Goal: Task Accomplishment & Management: Manage account settings

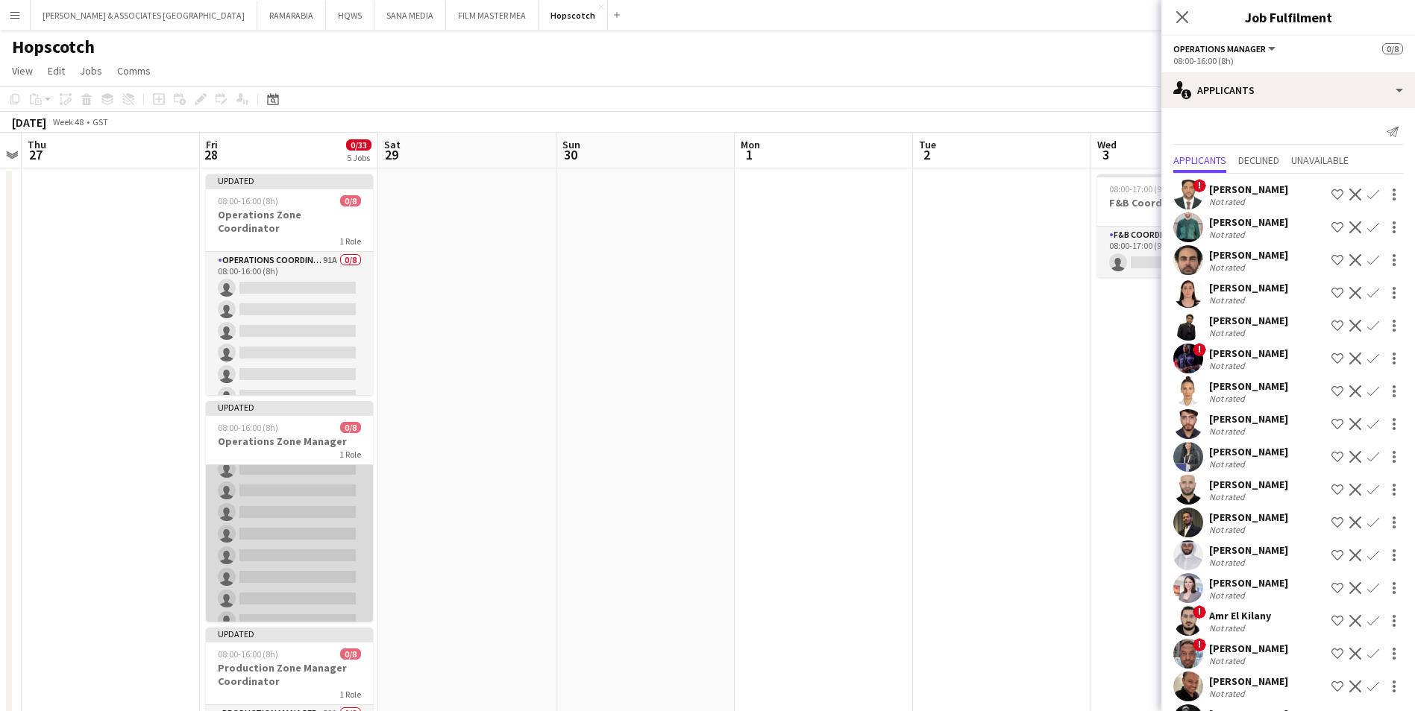
scroll to position [45, 0]
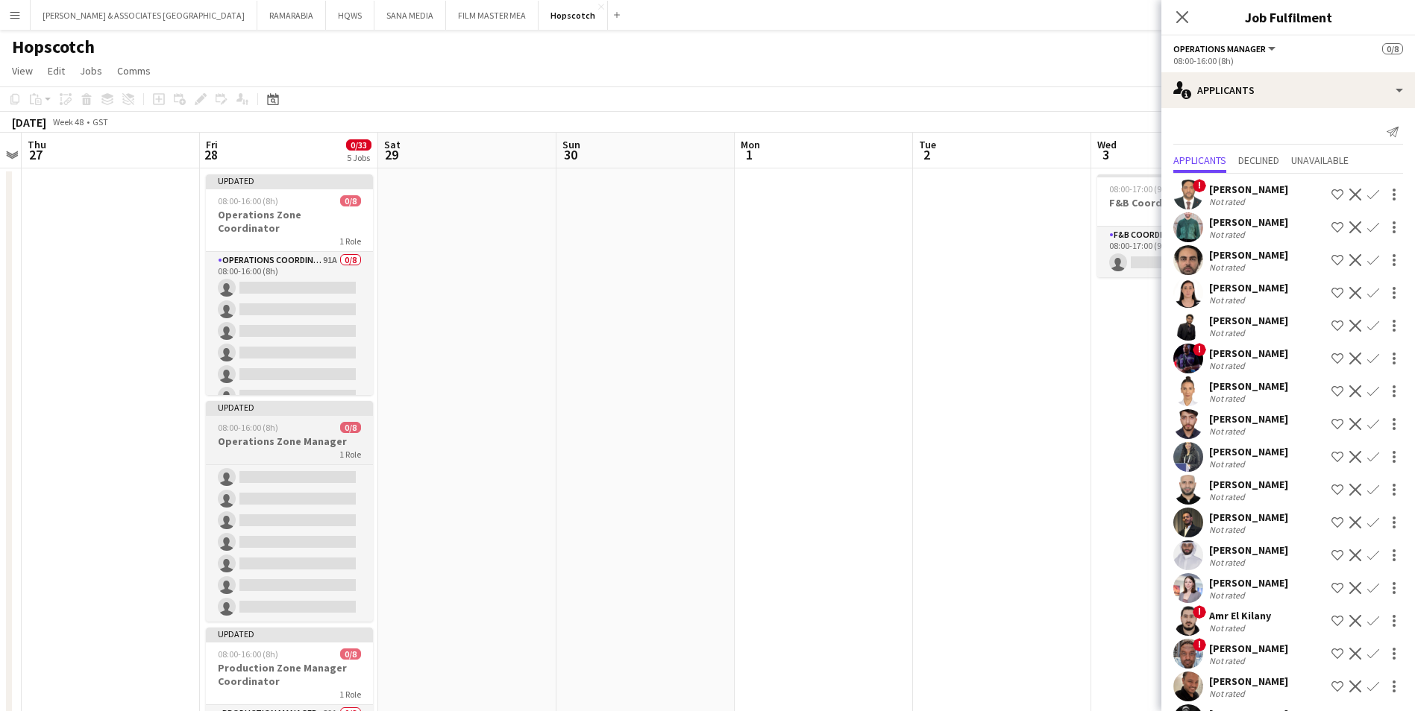
click at [280, 437] on h3 "Operations Zone Manager" at bounding box center [289, 441] width 167 height 13
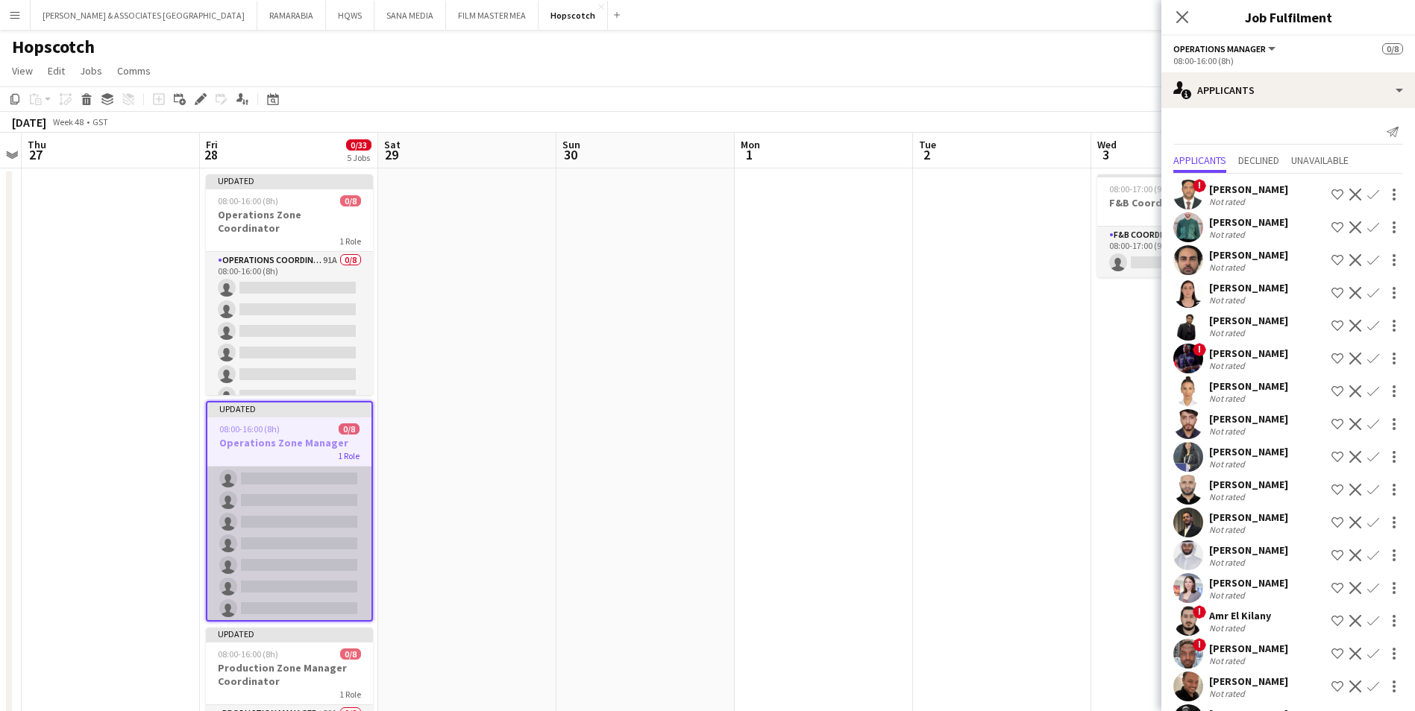
scroll to position [0, 0]
click at [295, 476] on app-card-role "Operations Manager 66A 0/8 08:00-16:00 (8h) single-neutral-actions single-neutr…" at bounding box center [289, 568] width 164 height 202
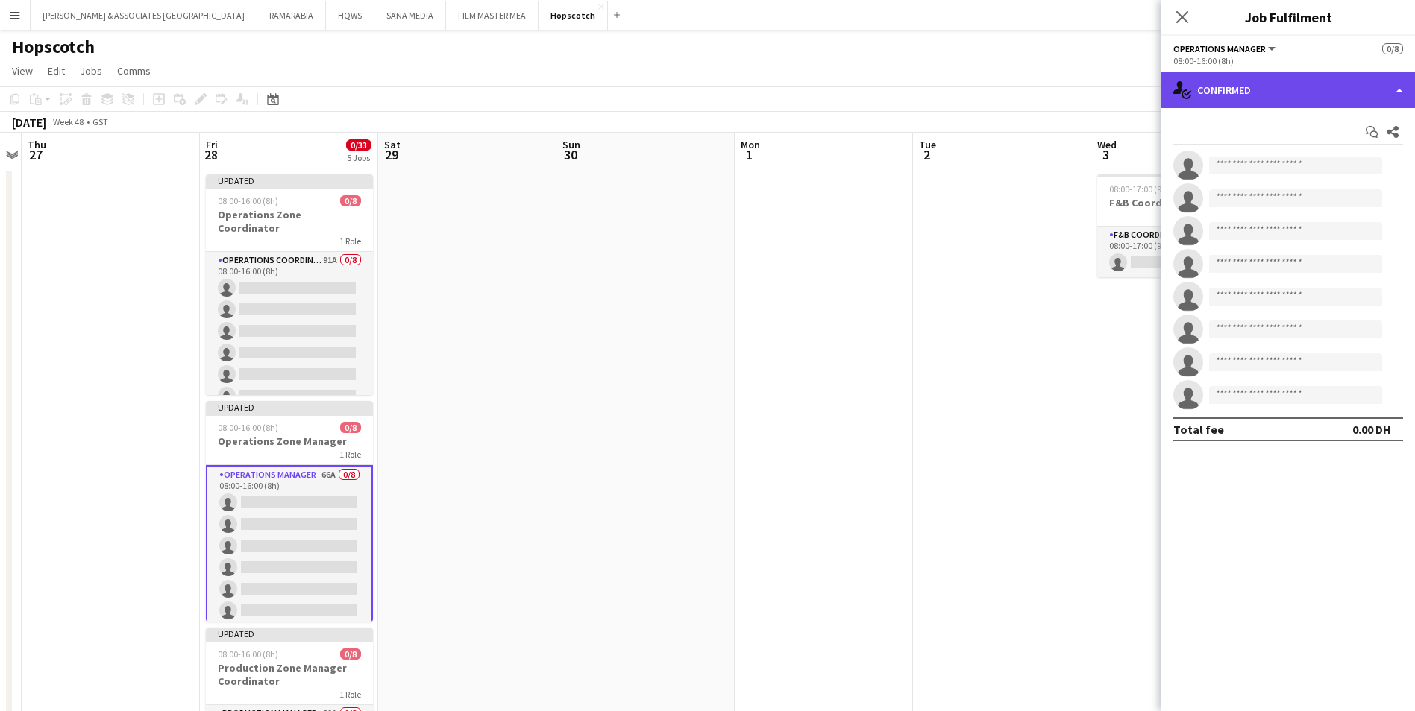
drag, startPoint x: 1260, startPoint y: 91, endPoint x: 1259, endPoint y: 104, distance: 12.7
click at [1259, 103] on div "single-neutral-actions-check-2 Confirmed" at bounding box center [1288, 90] width 254 height 36
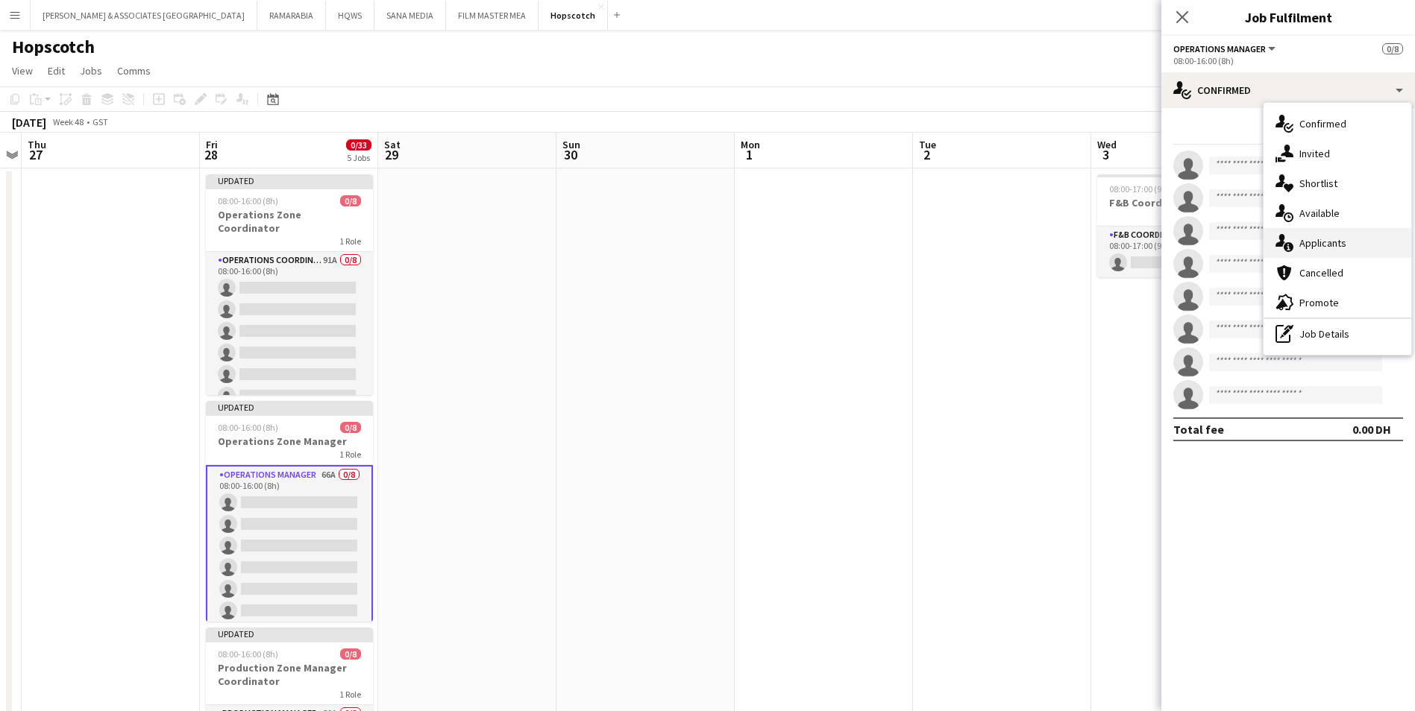
click at [1347, 237] on div "single-neutral-actions-information Applicants" at bounding box center [1337, 243] width 148 height 30
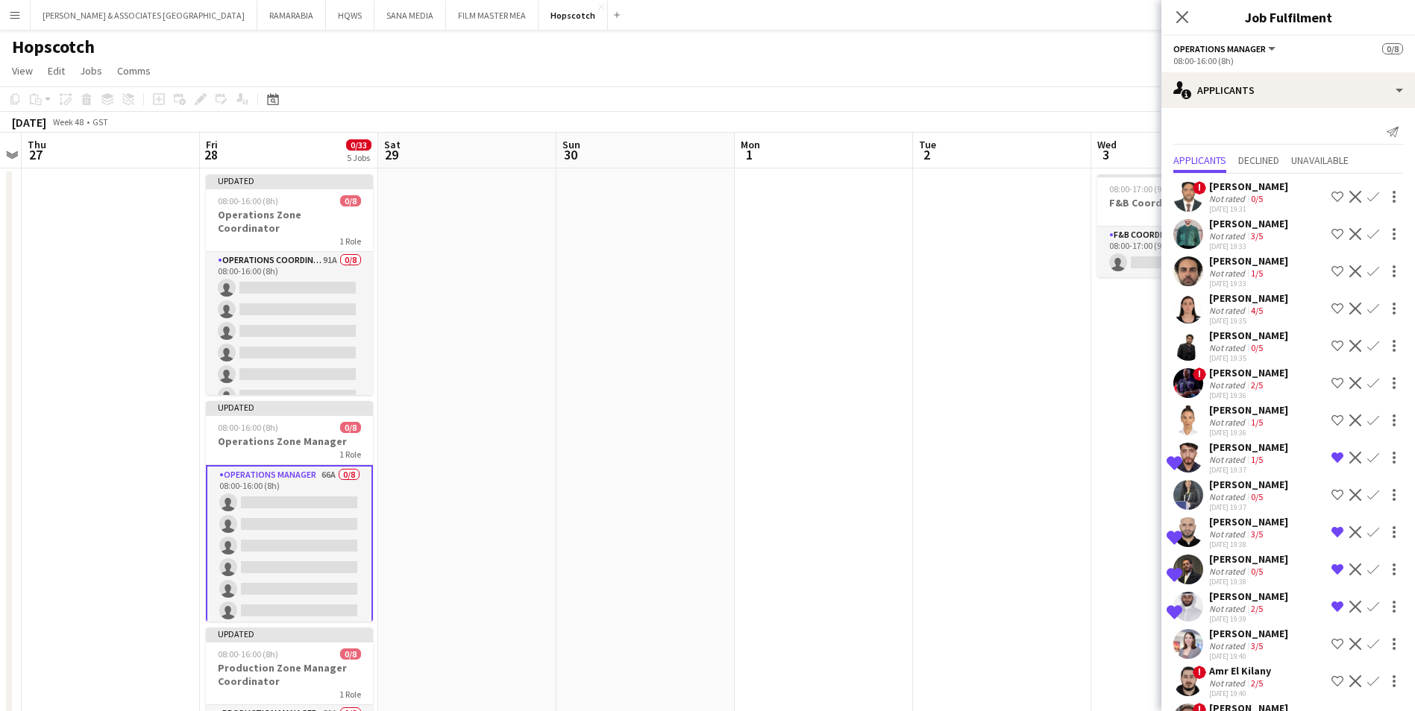
click at [1238, 191] on div "[PERSON_NAME]" at bounding box center [1248, 186] width 79 height 13
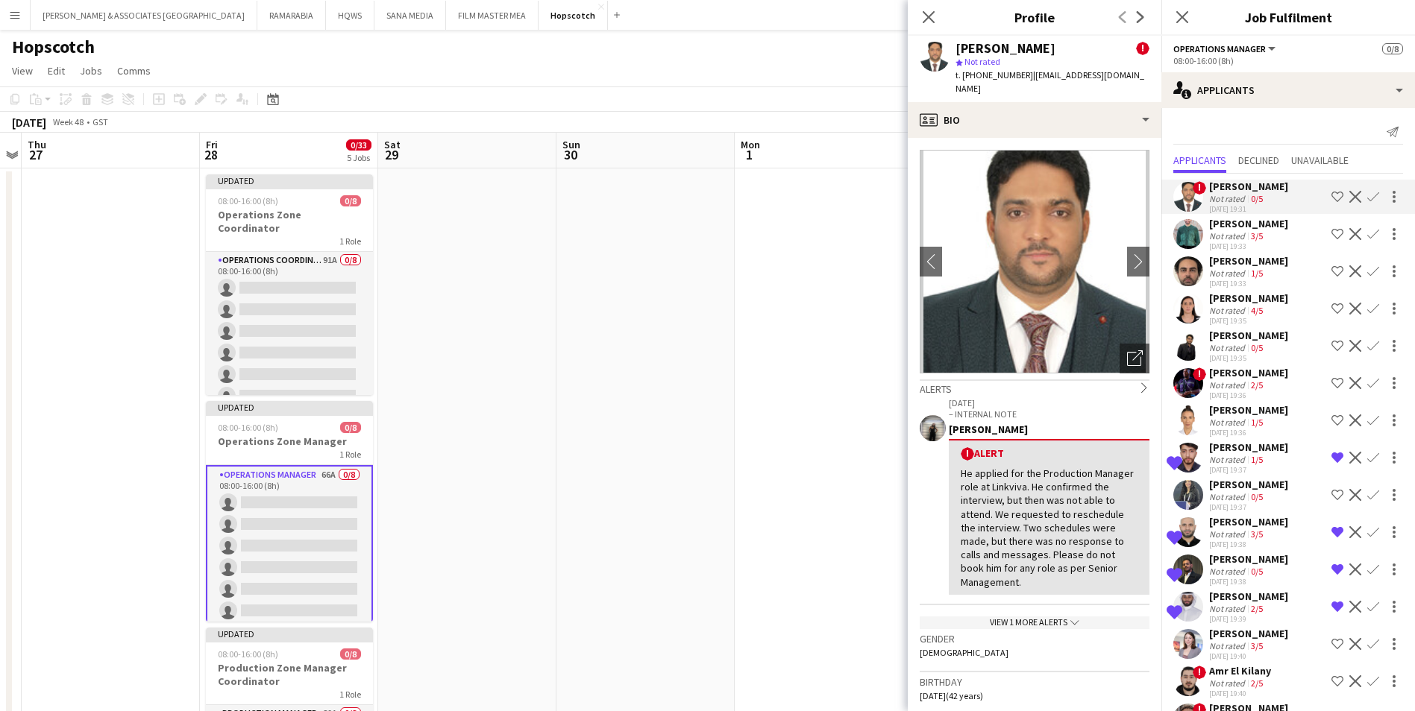
click at [1246, 227] on div "[PERSON_NAME]" at bounding box center [1248, 223] width 79 height 13
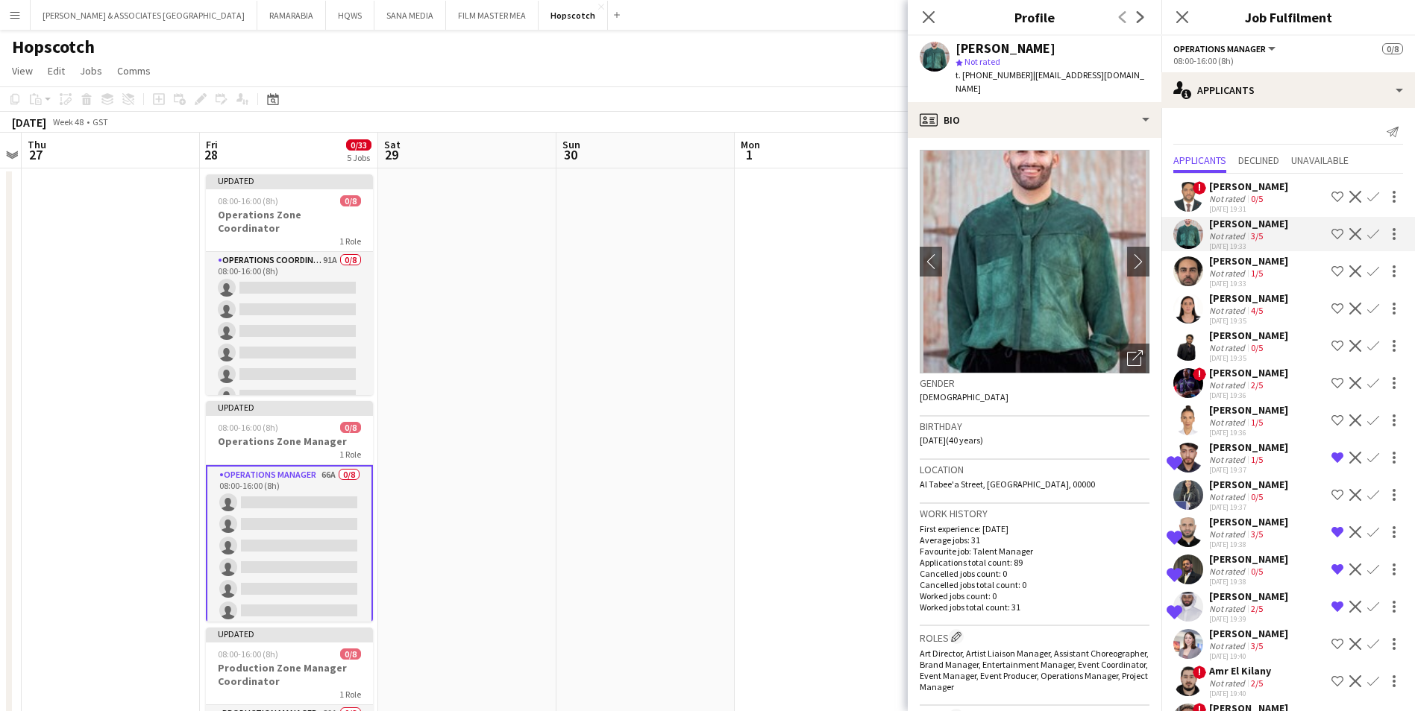
click at [1232, 274] on div "Not rated" at bounding box center [1228, 273] width 39 height 11
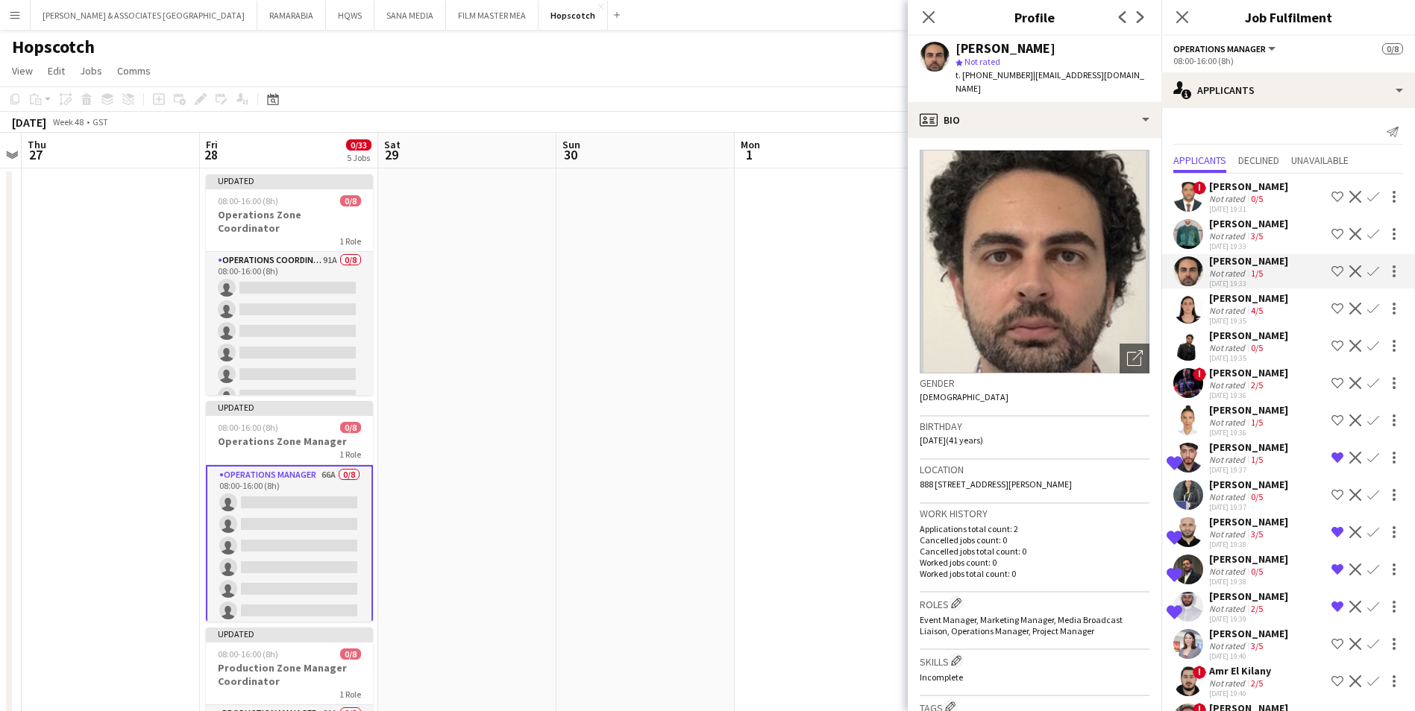
click at [1236, 306] on div "Not rated" at bounding box center [1228, 310] width 39 height 11
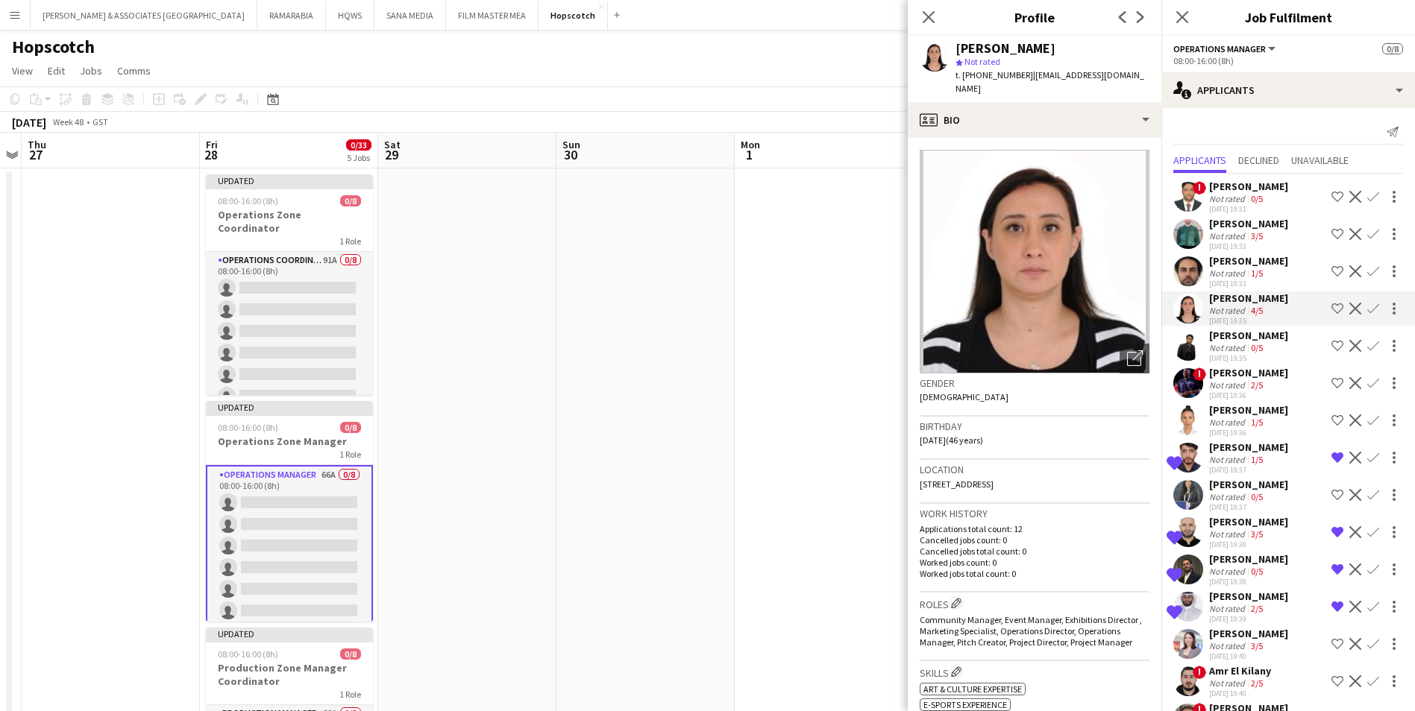
click at [1251, 345] on app-skills-label "0/5" at bounding box center [1257, 347] width 12 height 11
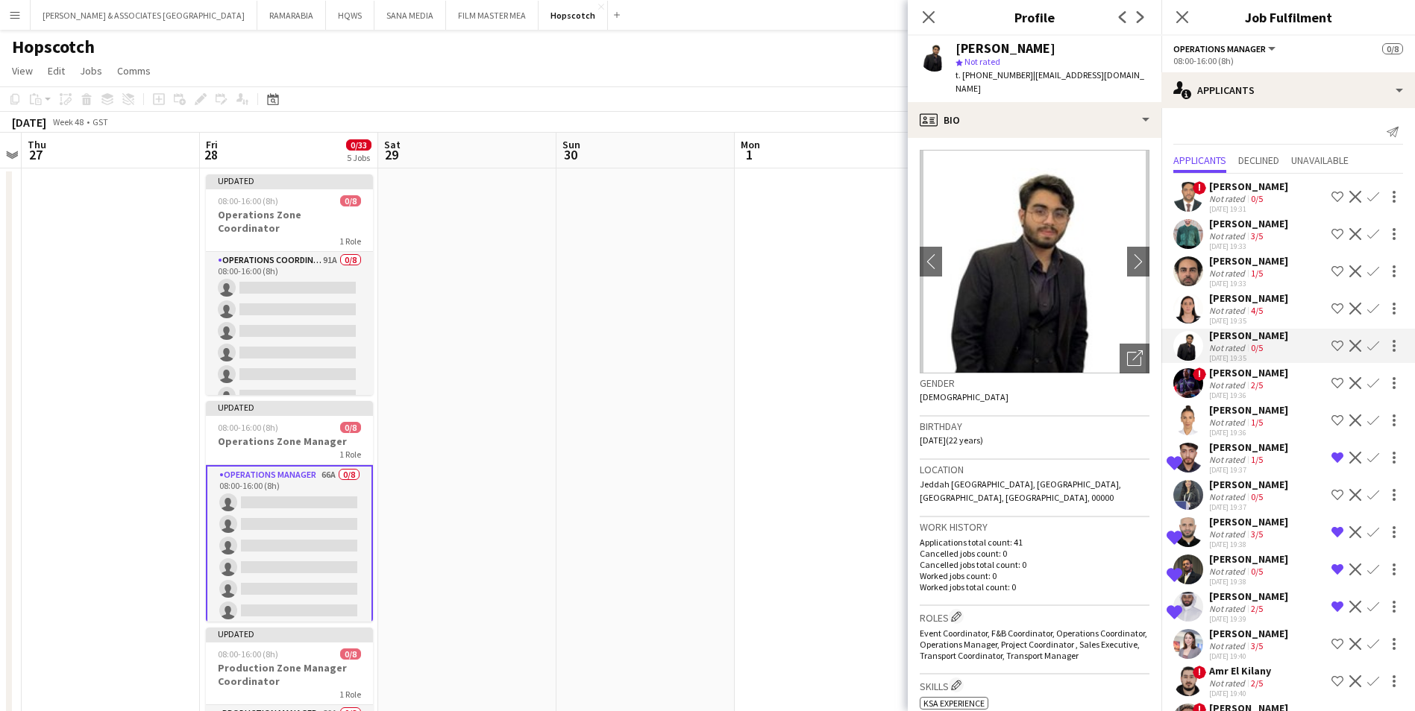
click at [1259, 378] on div "[PERSON_NAME]" at bounding box center [1248, 372] width 79 height 13
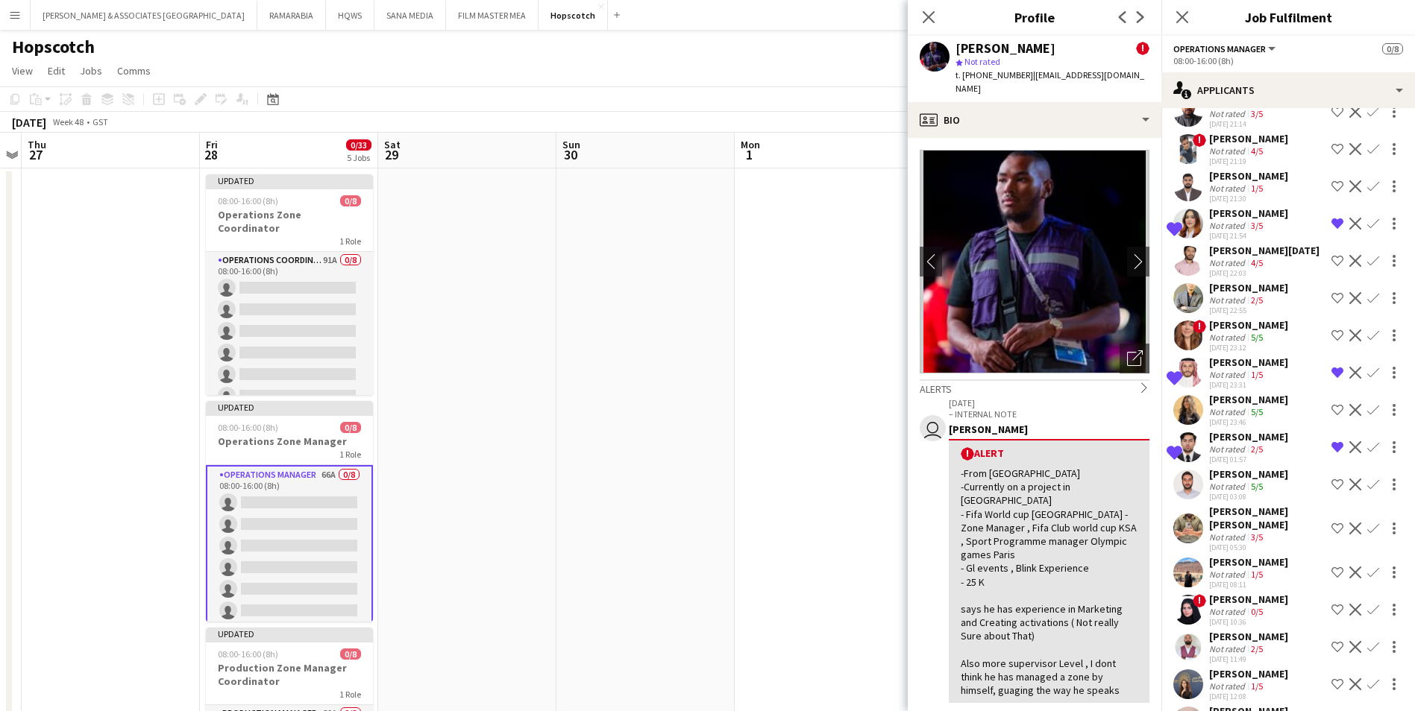
scroll to position [2008, 0]
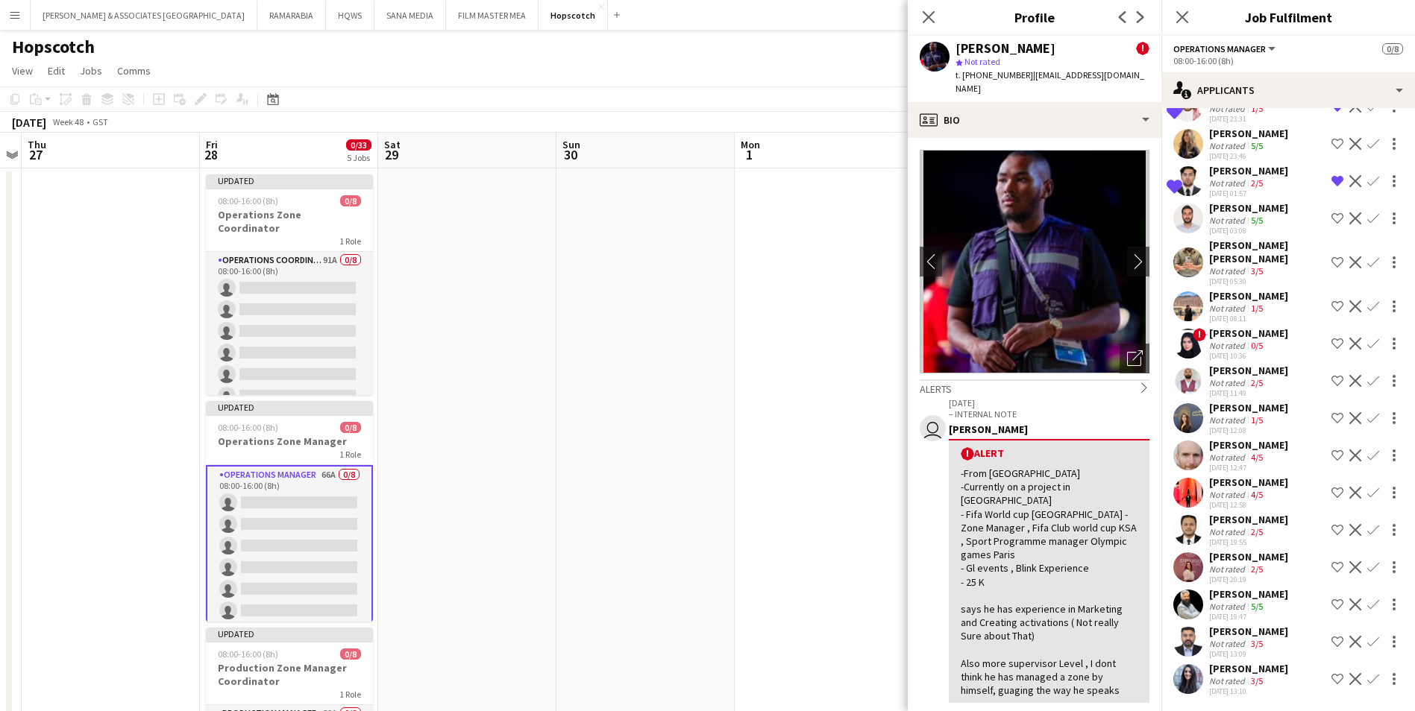
click at [1228, 635] on div "[PERSON_NAME]" at bounding box center [1248, 631] width 79 height 13
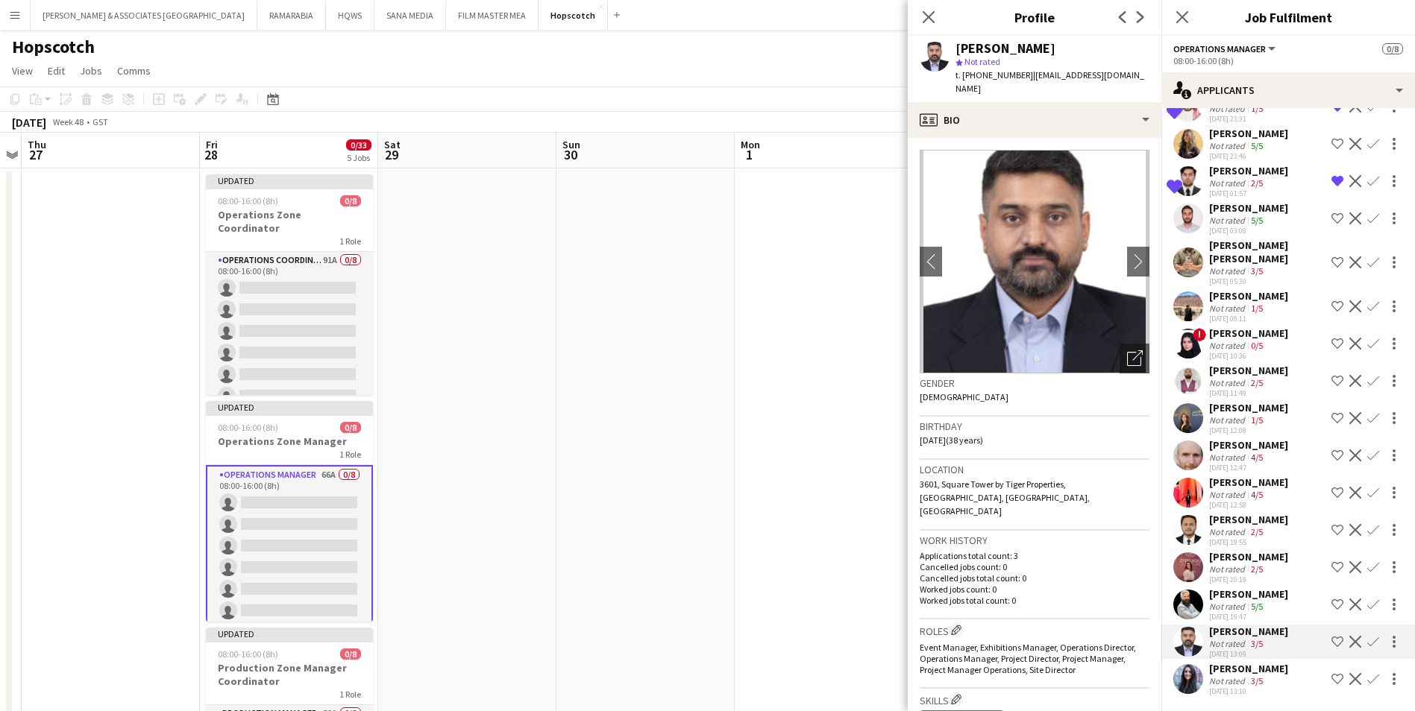
click at [1226, 670] on div "[PERSON_NAME]" at bounding box center [1248, 668] width 79 height 13
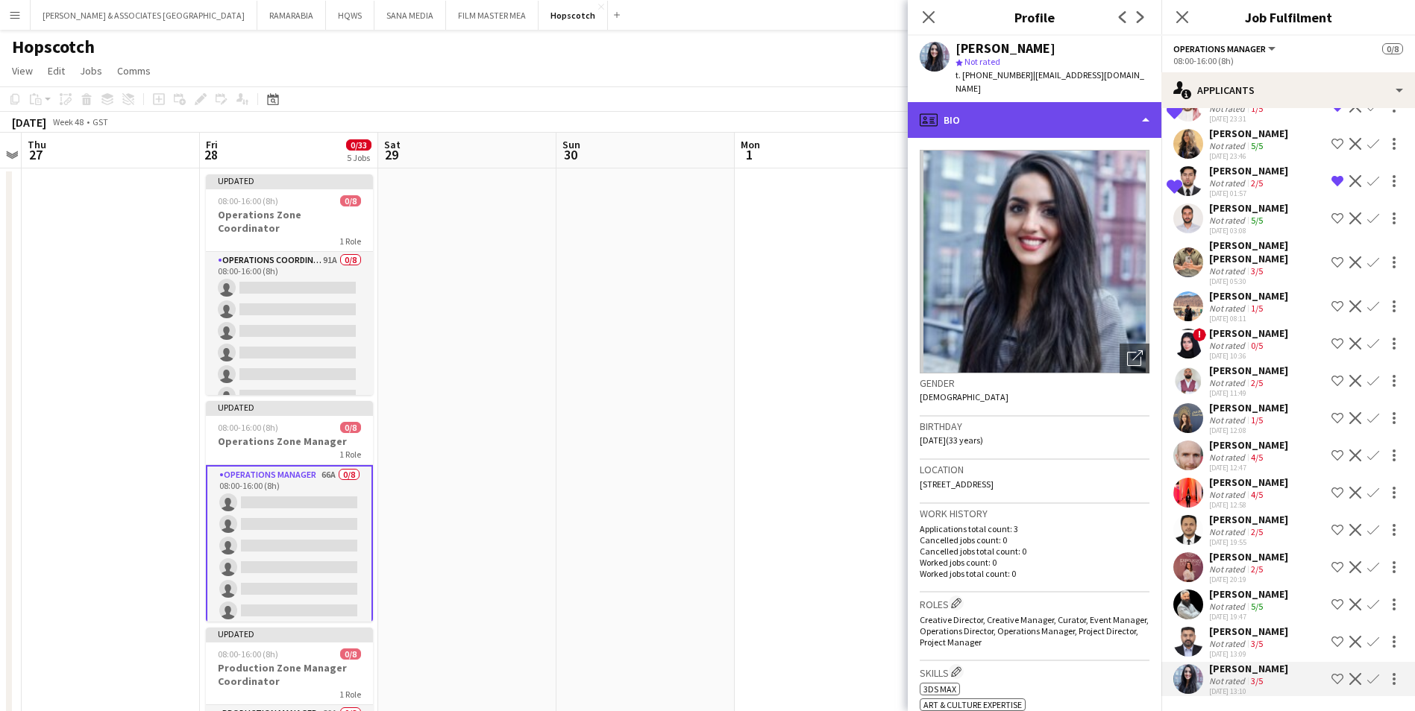
click at [1093, 102] on div "profile Bio" at bounding box center [1035, 120] width 254 height 36
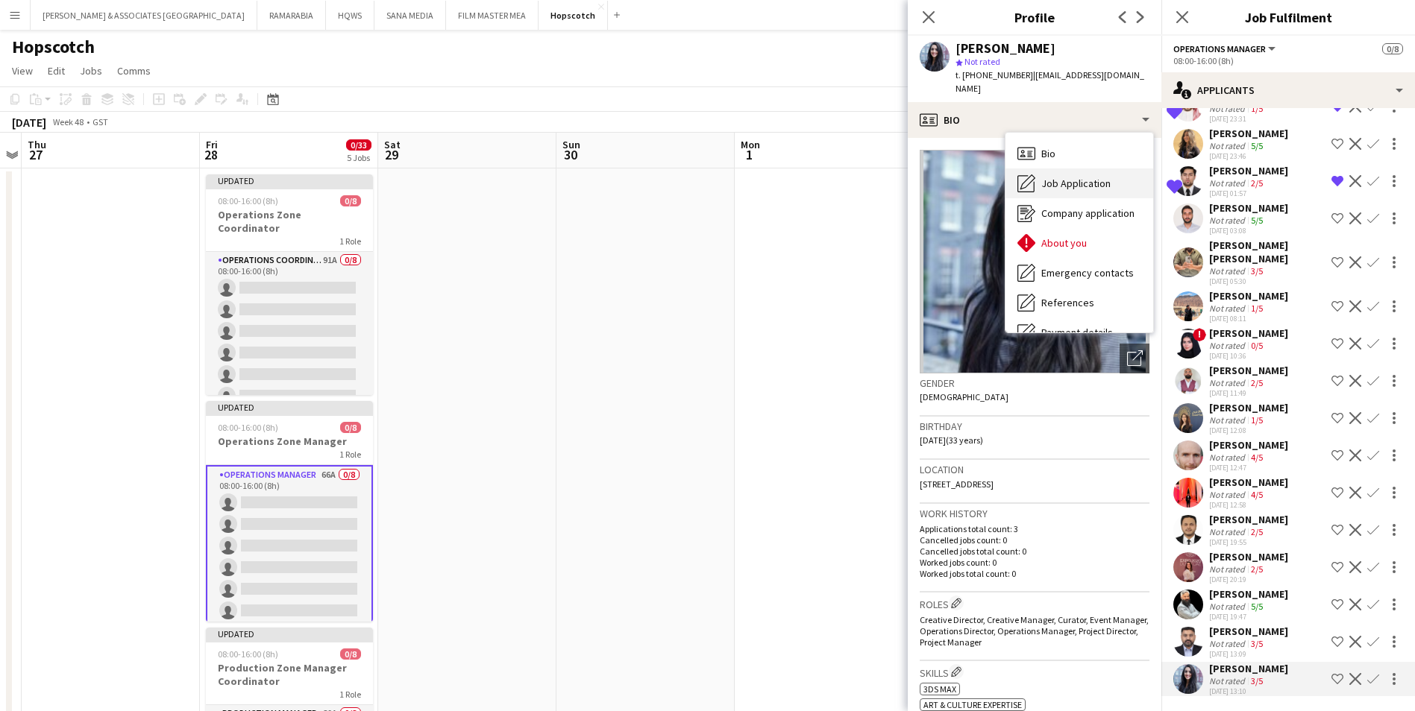
click at [1103, 177] on span "Job Application" at bounding box center [1075, 183] width 69 height 13
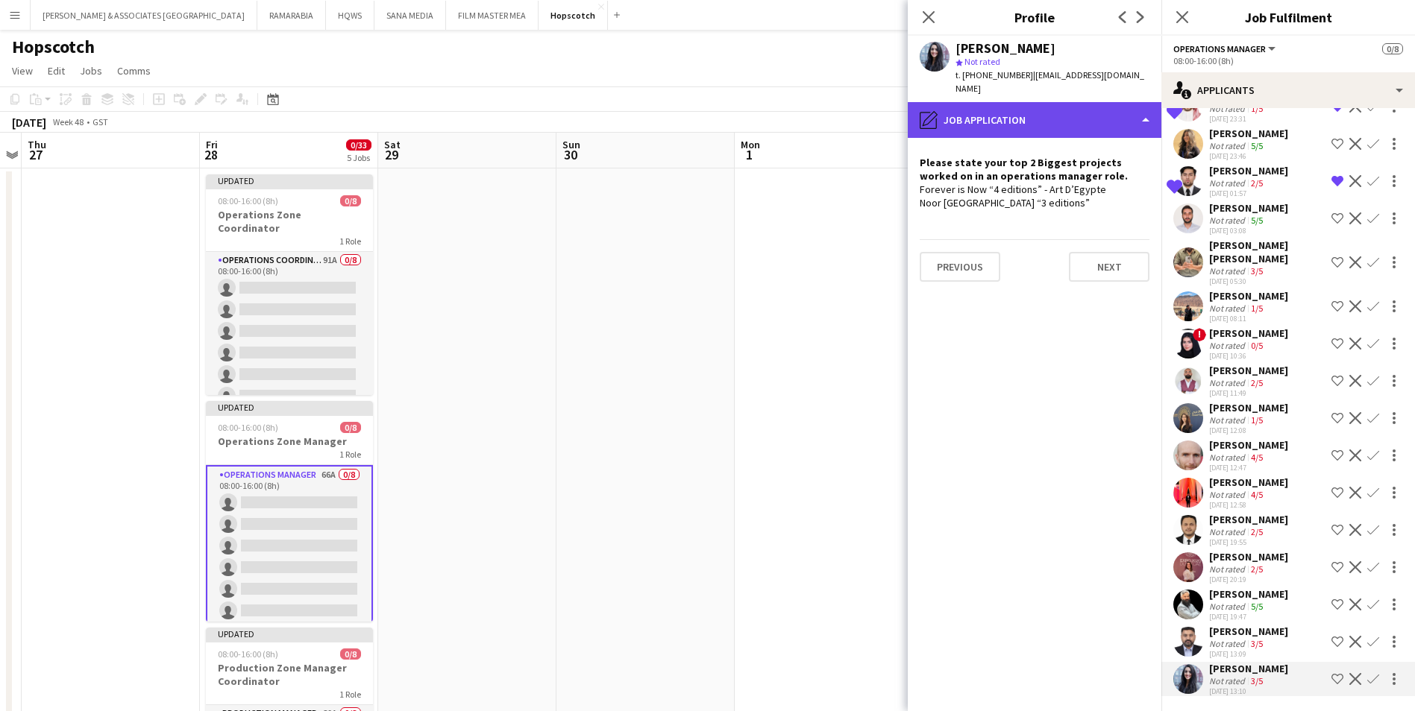
click at [1051, 117] on div "pencil4 Job Application" at bounding box center [1035, 120] width 254 height 36
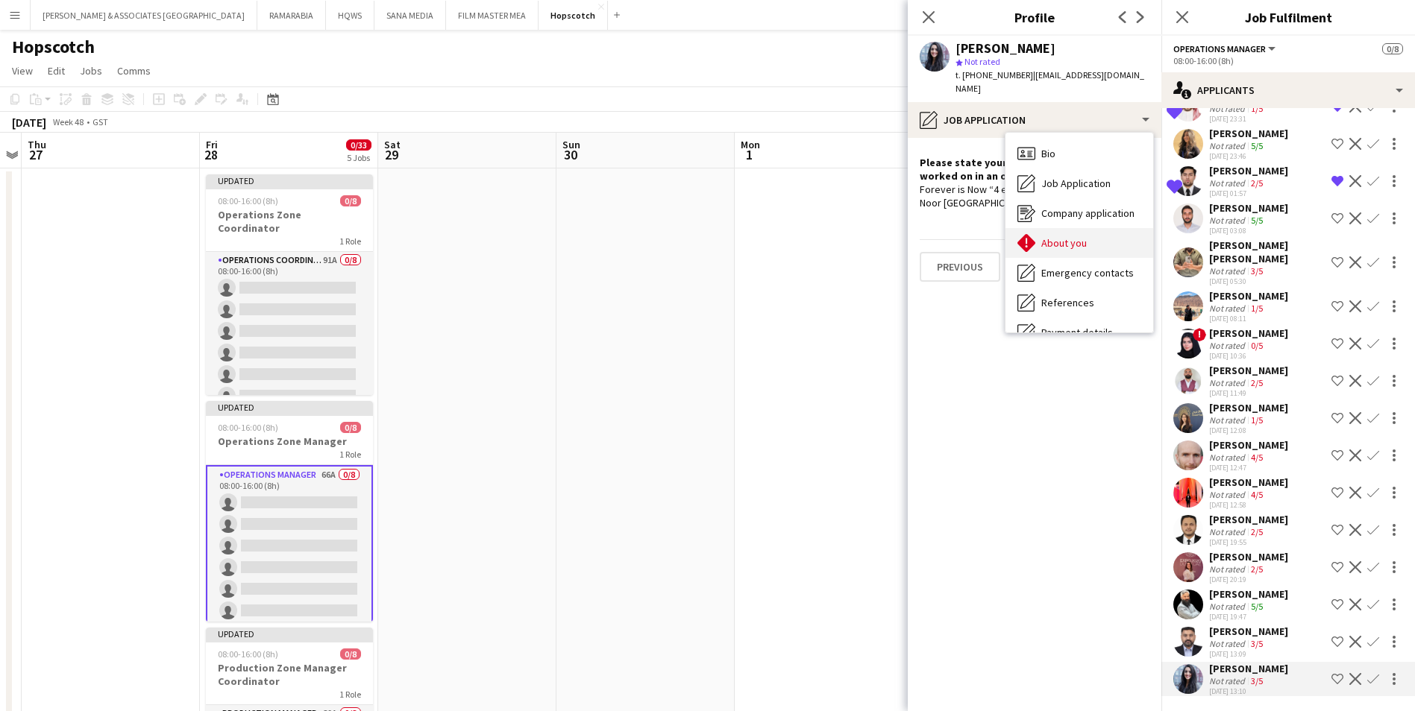
click at [1085, 236] on span "About you" at bounding box center [1063, 242] width 45 height 13
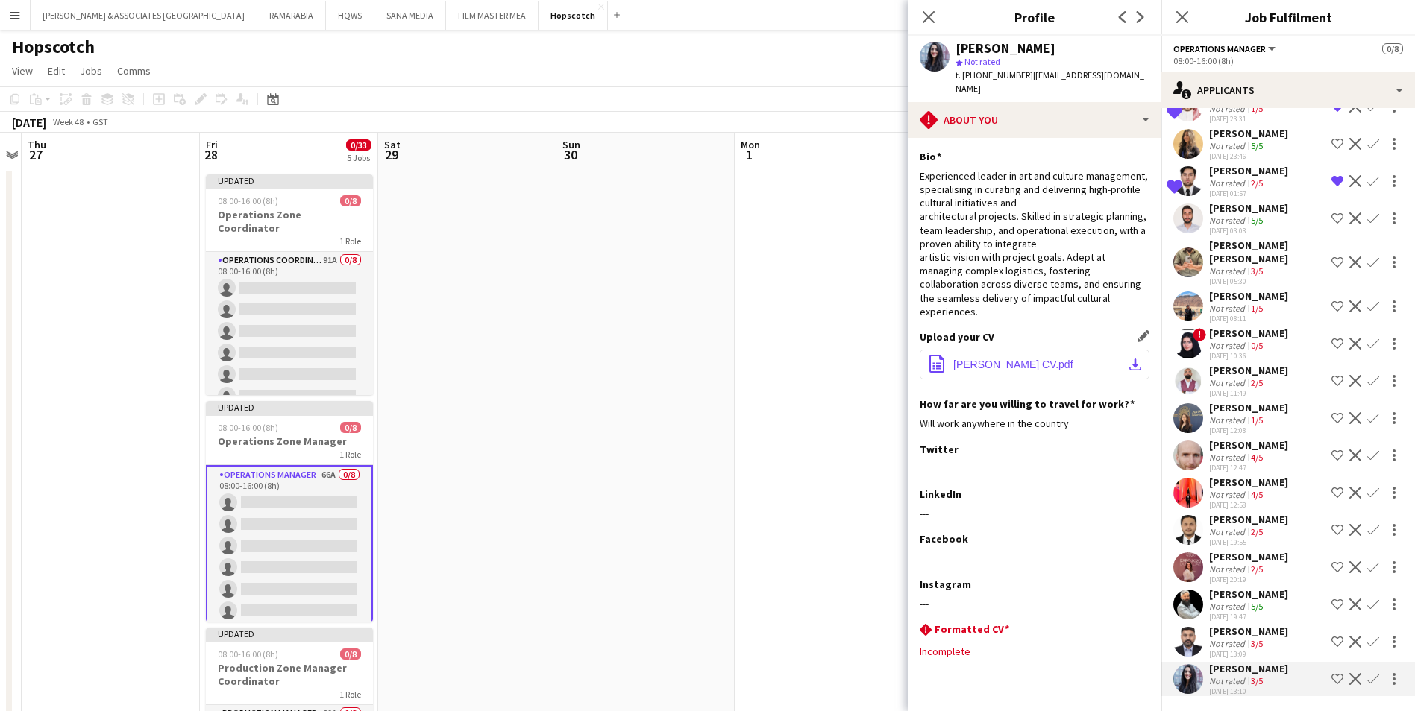
click at [1060, 359] on span "[PERSON_NAME] CV.pdf" at bounding box center [1013, 365] width 120 height 12
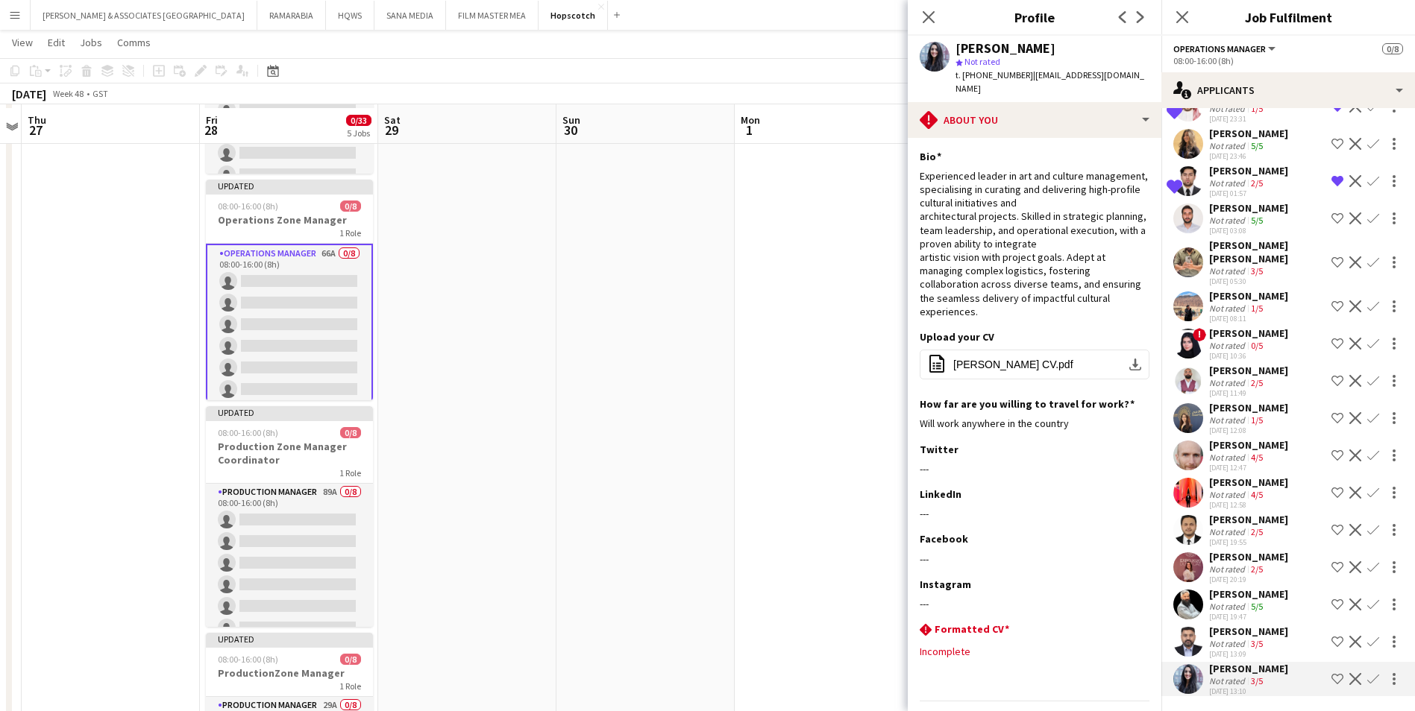
scroll to position [224, 0]
click at [1230, 241] on div "[PERSON_NAME] [PERSON_NAME]" at bounding box center [1267, 252] width 116 height 27
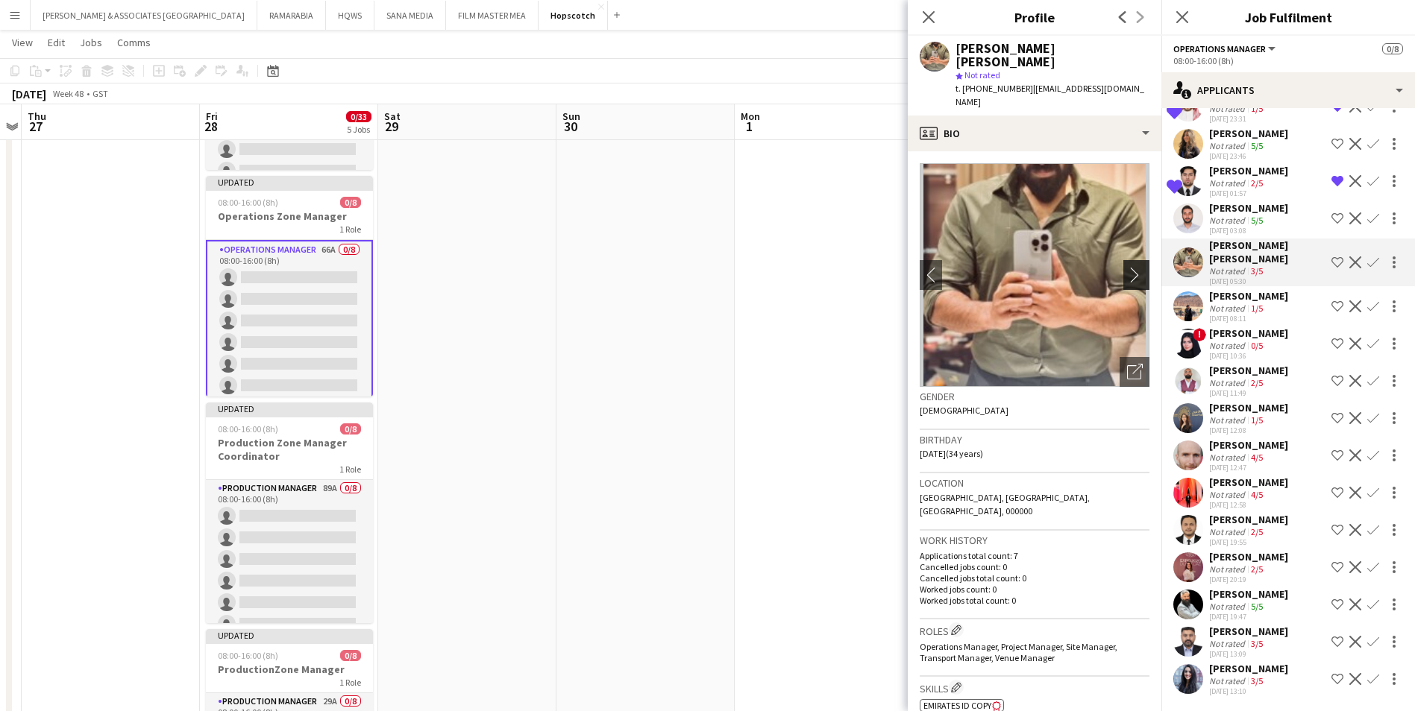
click at [1129, 267] on app-icon "chevron-right" at bounding box center [1138, 275] width 23 height 16
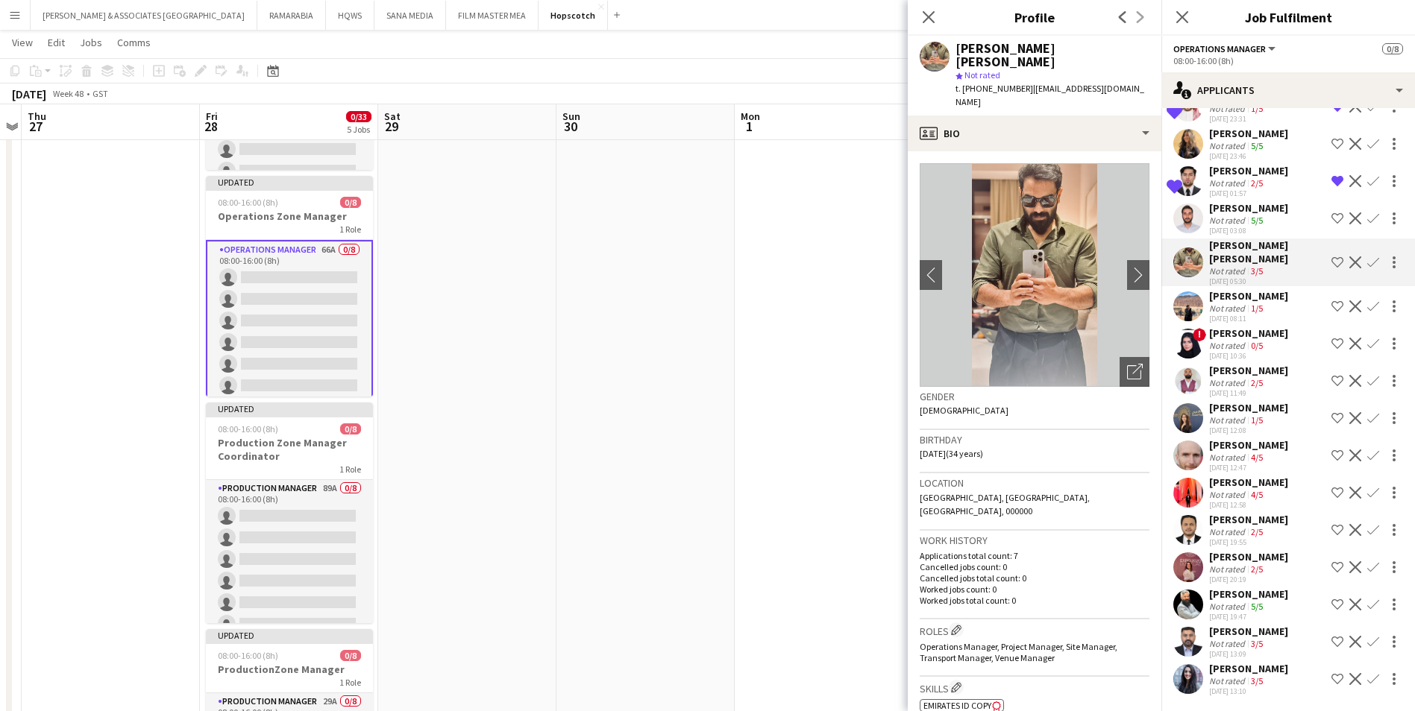
click at [1238, 206] on div "[PERSON_NAME]" at bounding box center [1248, 207] width 79 height 13
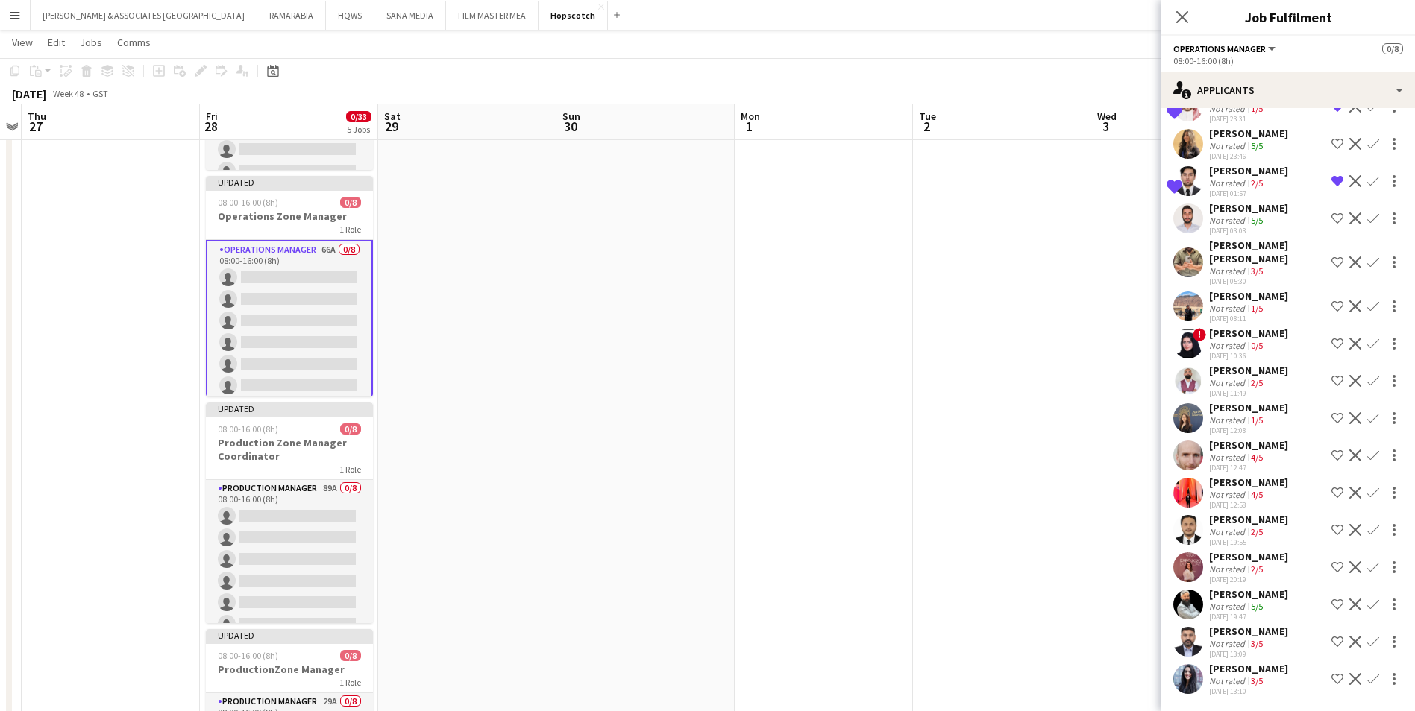
click at [1221, 174] on div "[PERSON_NAME]" at bounding box center [1248, 170] width 79 height 13
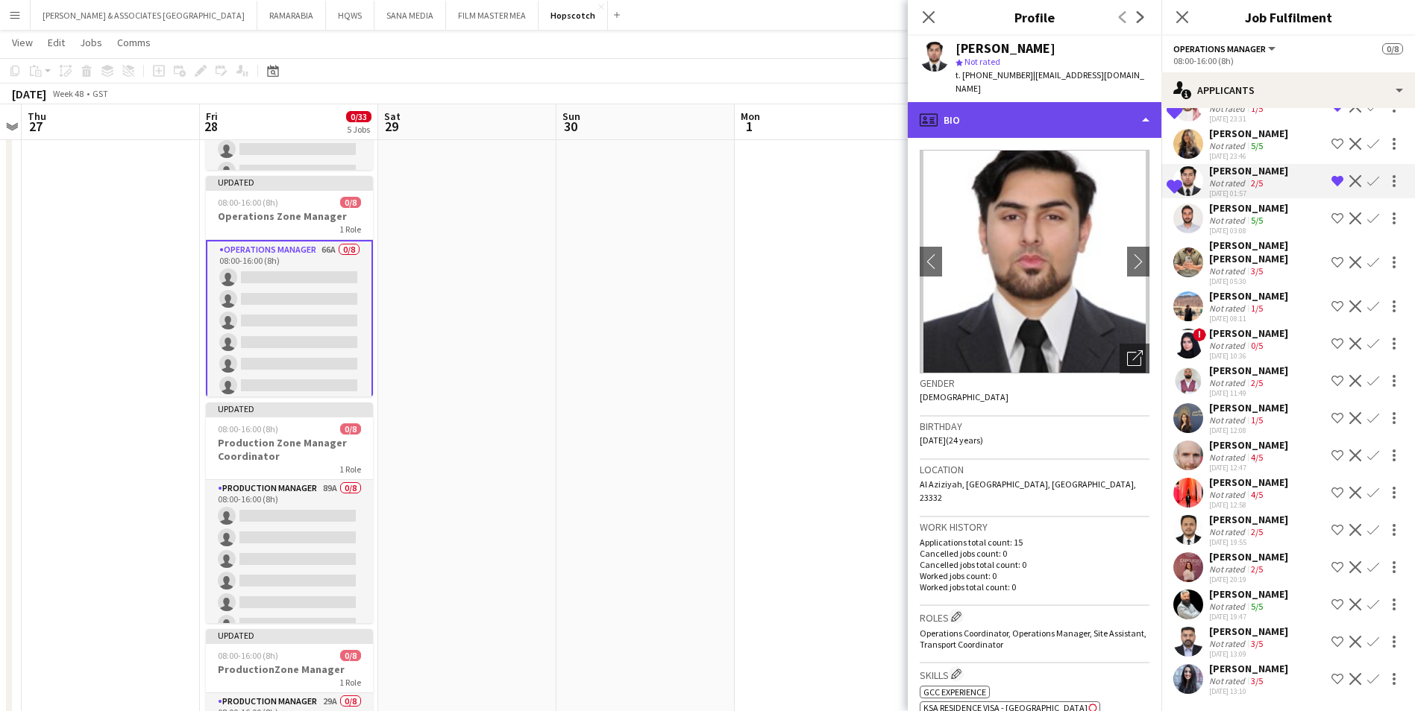
click at [1078, 116] on div "profile Bio" at bounding box center [1035, 120] width 254 height 36
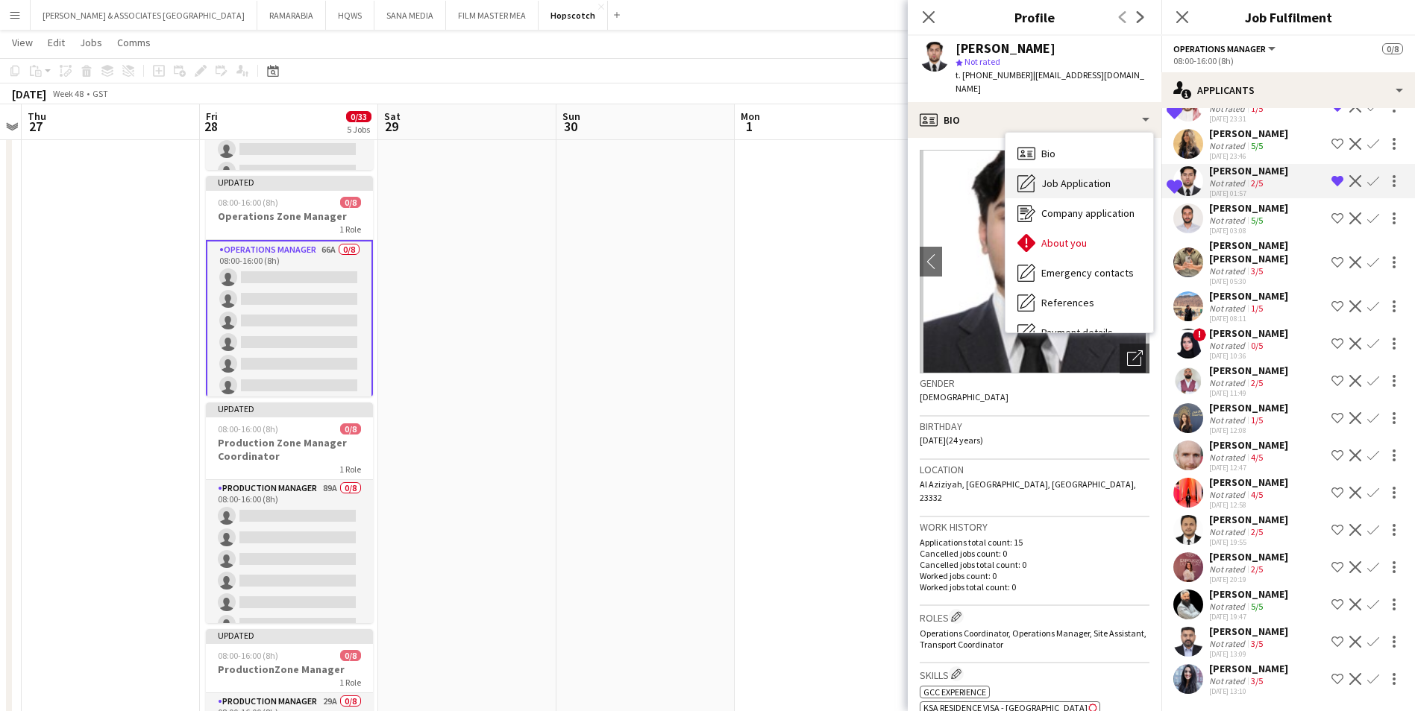
click at [1081, 177] on span "Job Application" at bounding box center [1075, 183] width 69 height 13
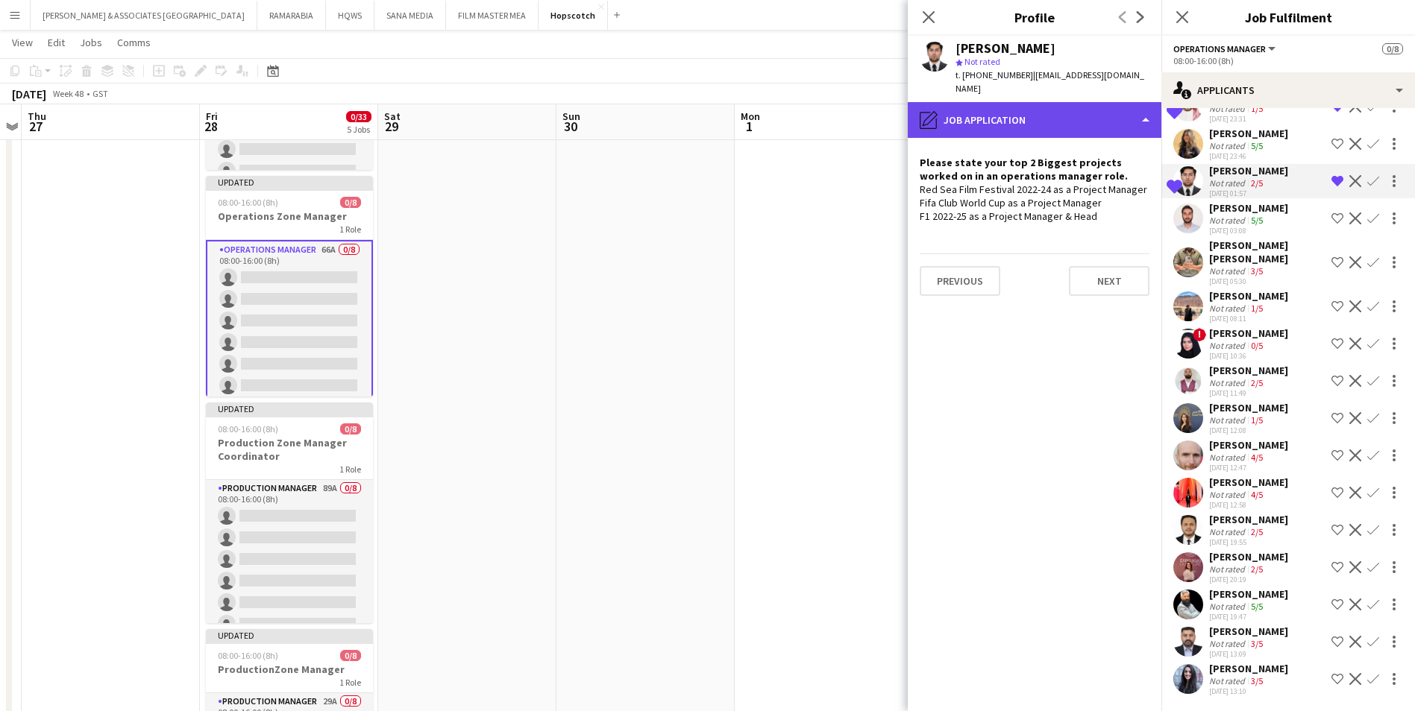
click at [1026, 111] on div "pencil4 Job Application" at bounding box center [1035, 120] width 254 height 36
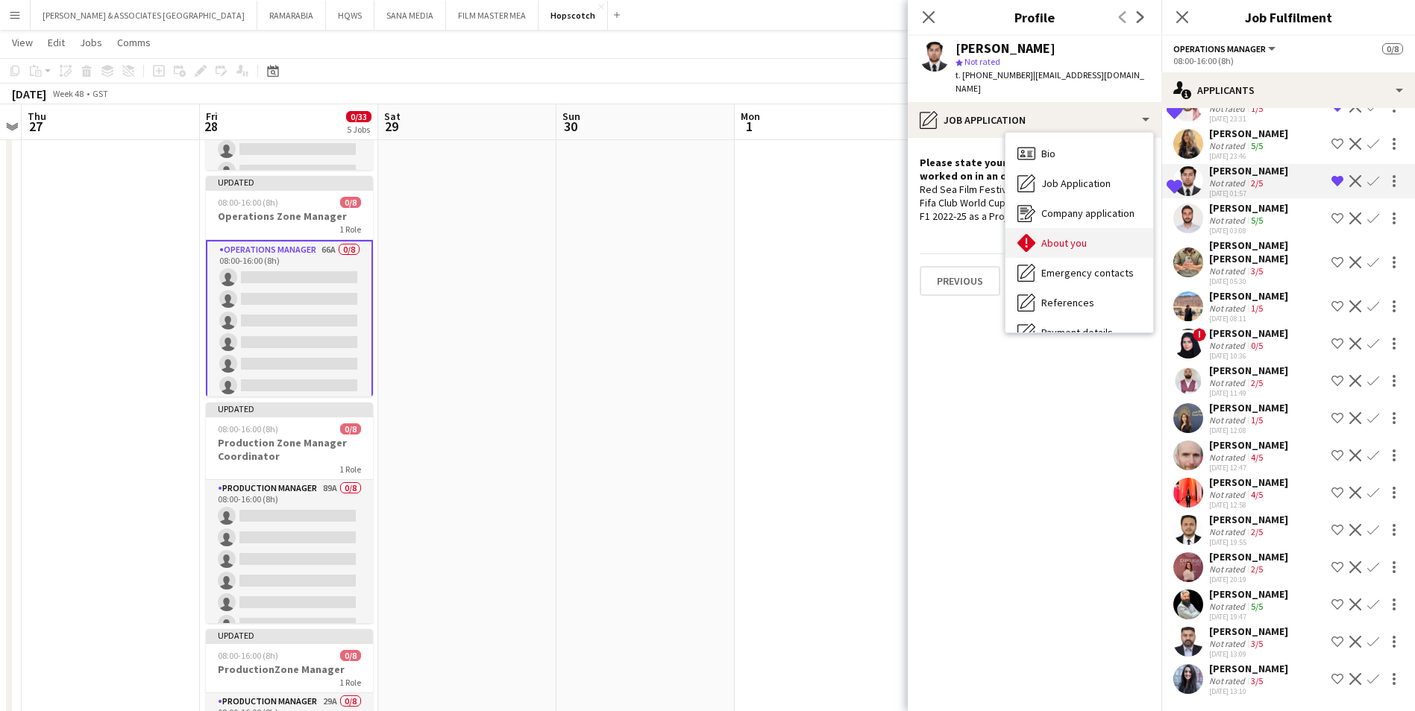
click at [1069, 236] on span "About you" at bounding box center [1063, 242] width 45 height 13
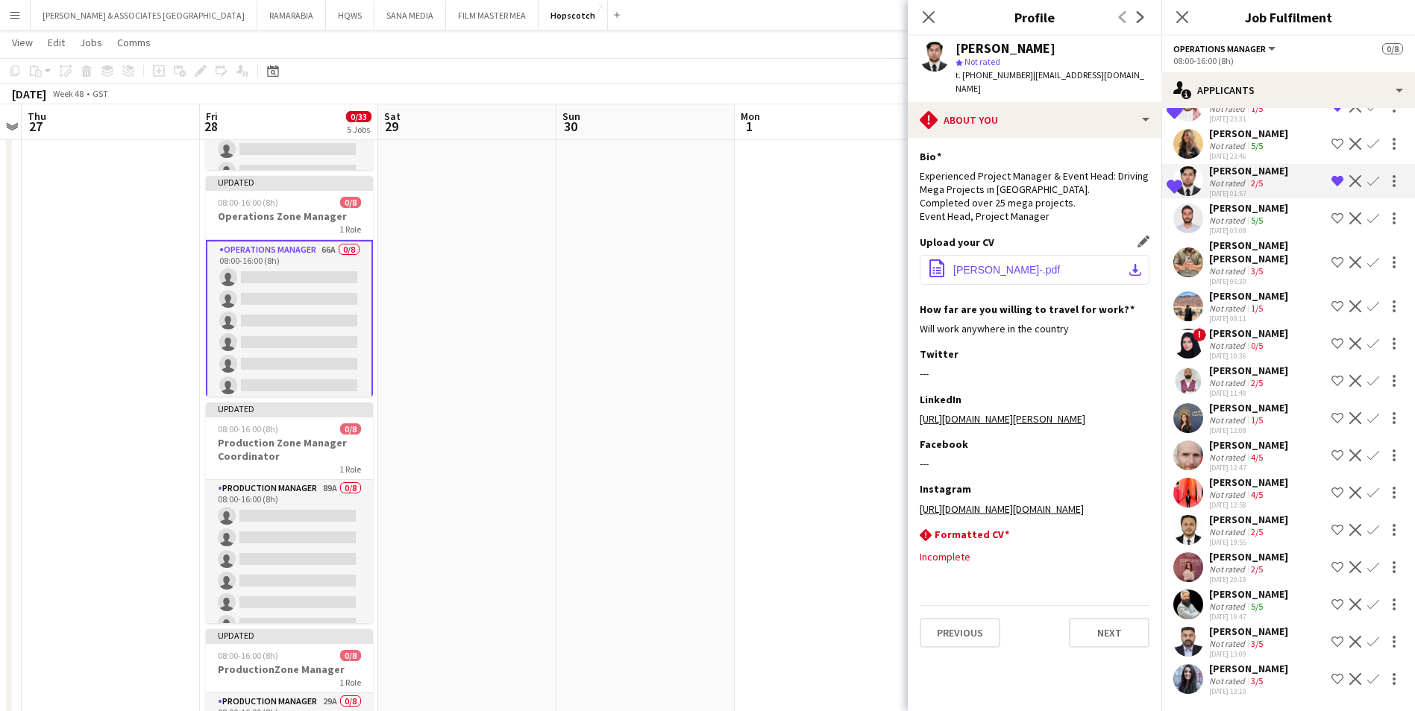
click at [1064, 255] on button "office-file-sheet [PERSON_NAME]-.pdf download-bottom" at bounding box center [1034, 270] width 230 height 30
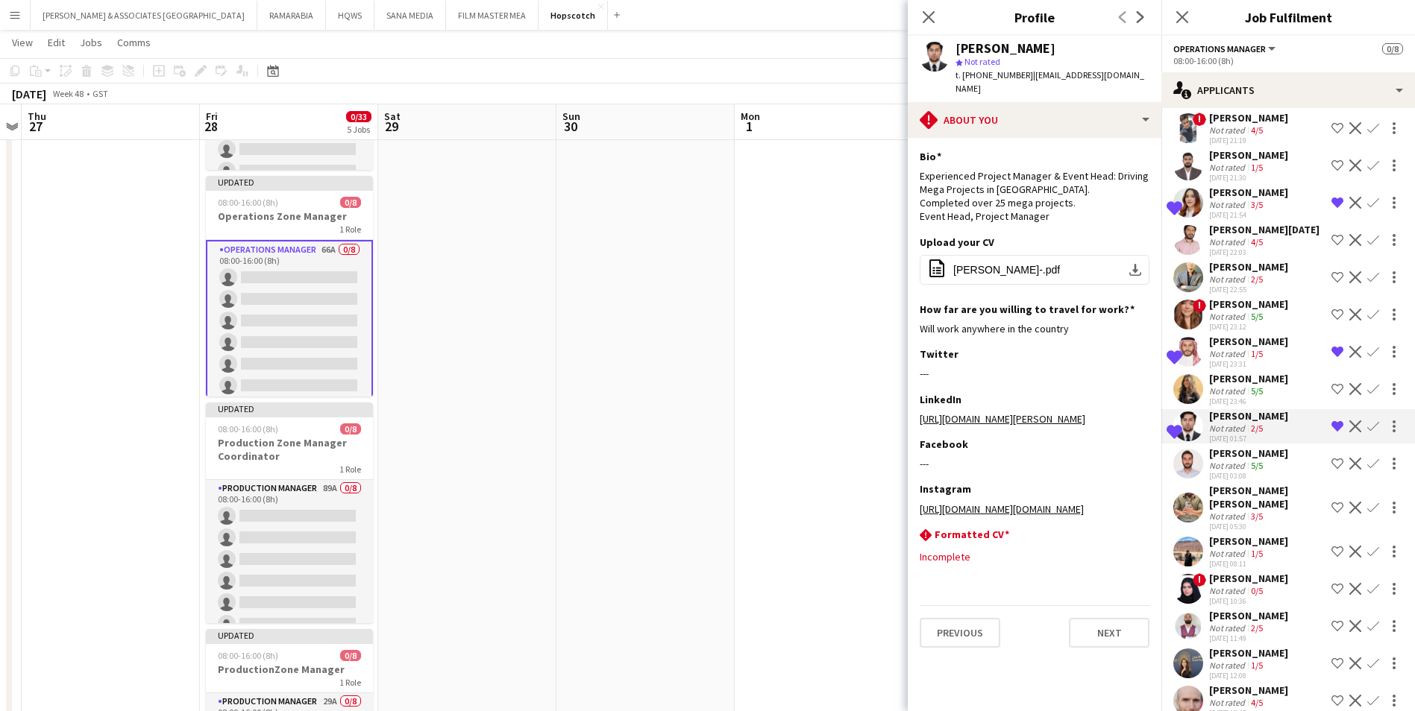
scroll to position [1710, 0]
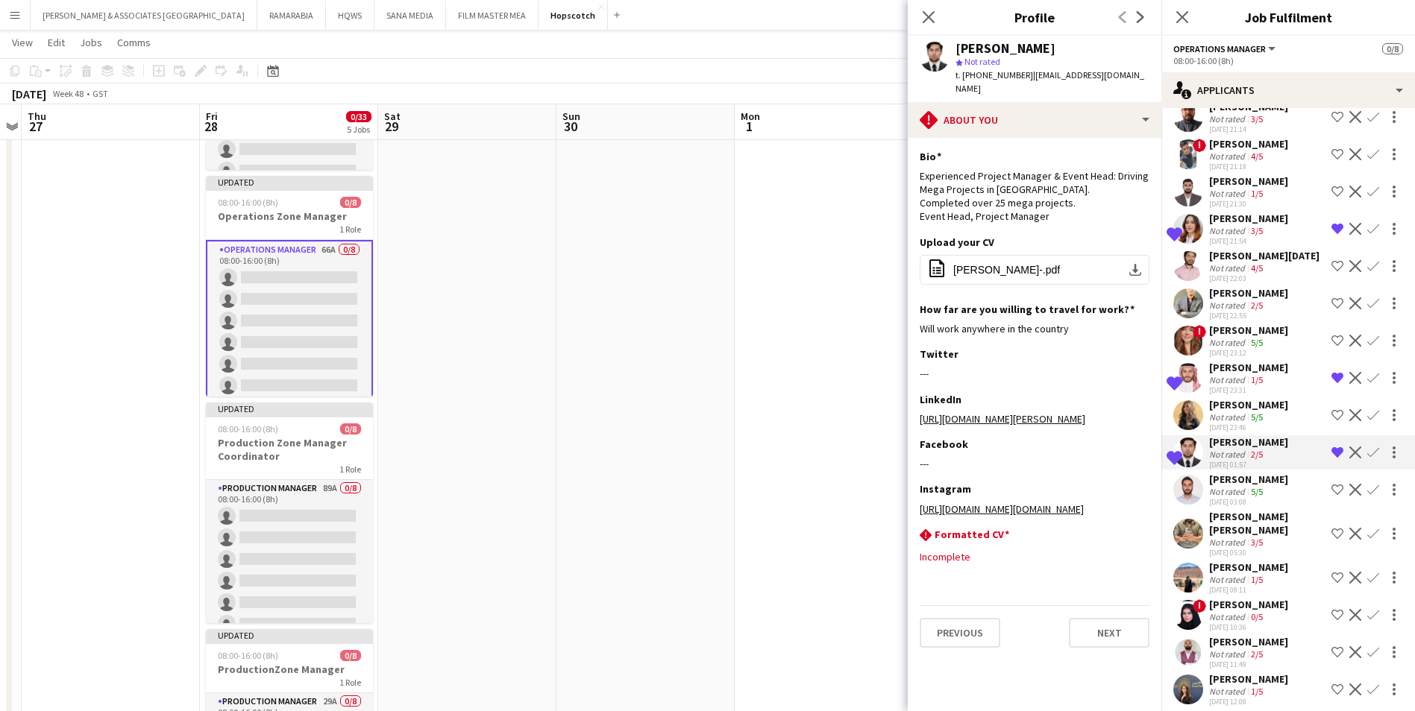
click at [1237, 225] on div "[PERSON_NAME]" at bounding box center [1248, 218] width 79 height 13
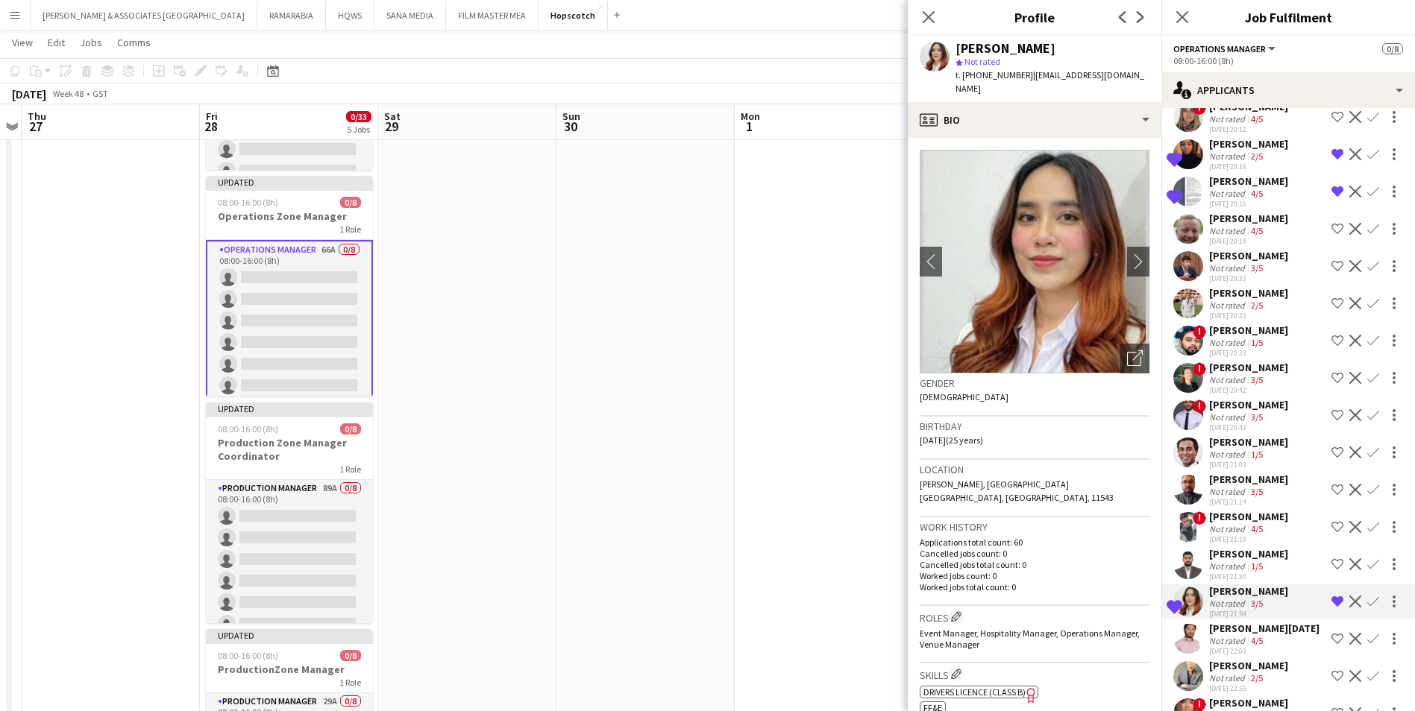
scroll to position [1263, 0]
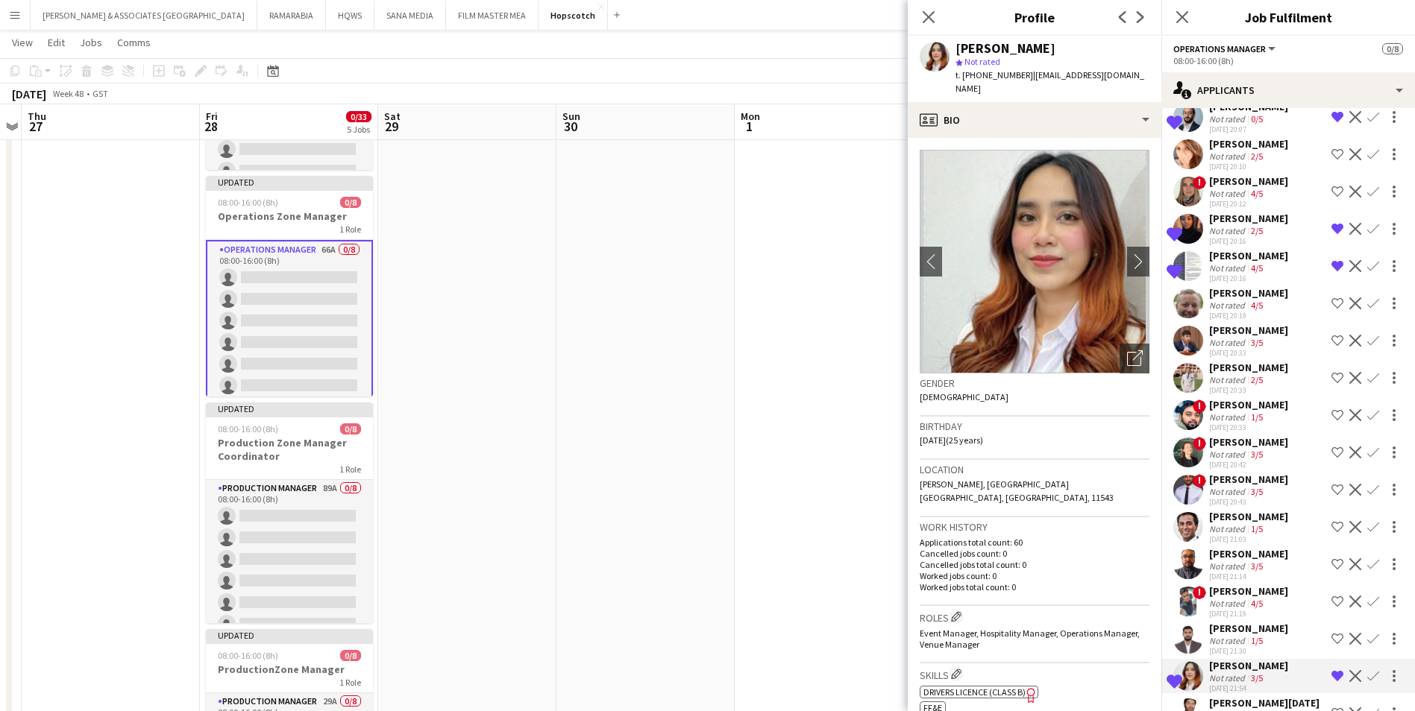
click at [1250, 262] on div "[PERSON_NAME]" at bounding box center [1248, 255] width 79 height 13
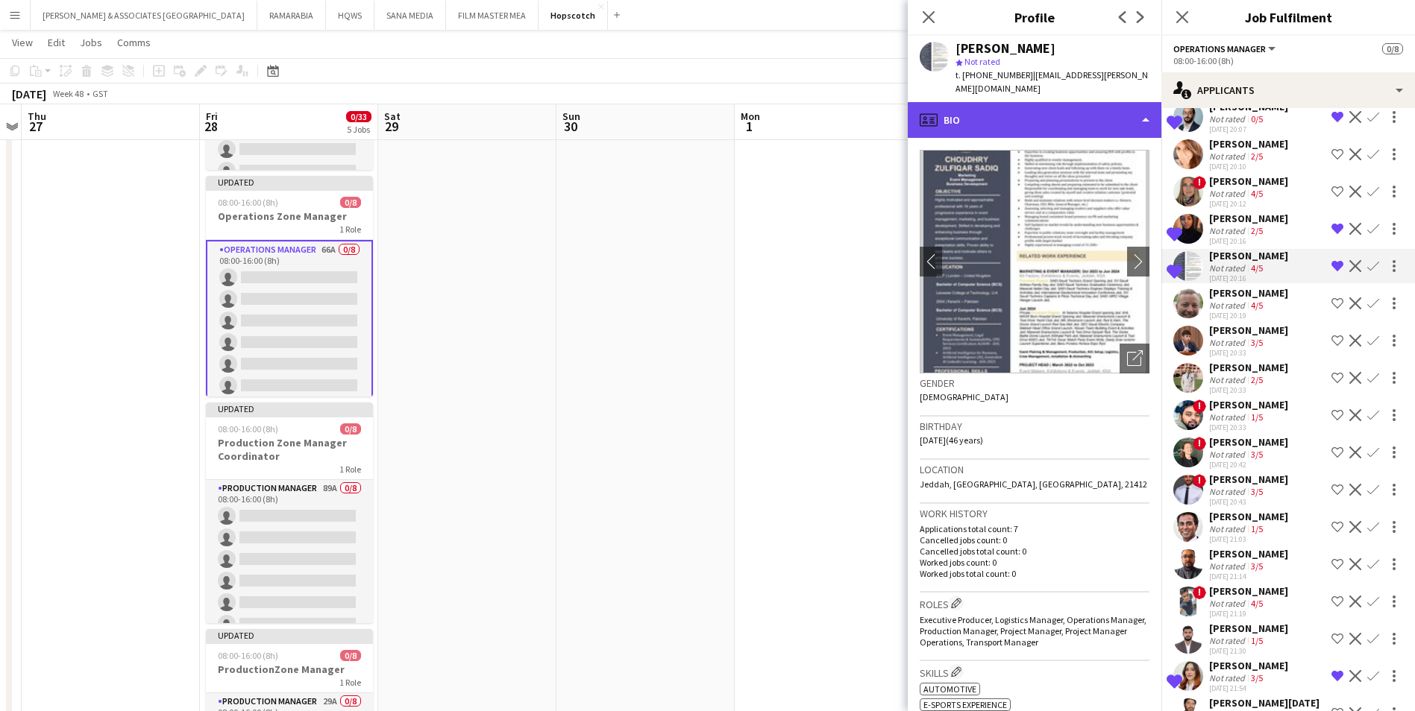
click at [975, 106] on div "profile Bio" at bounding box center [1035, 120] width 254 height 36
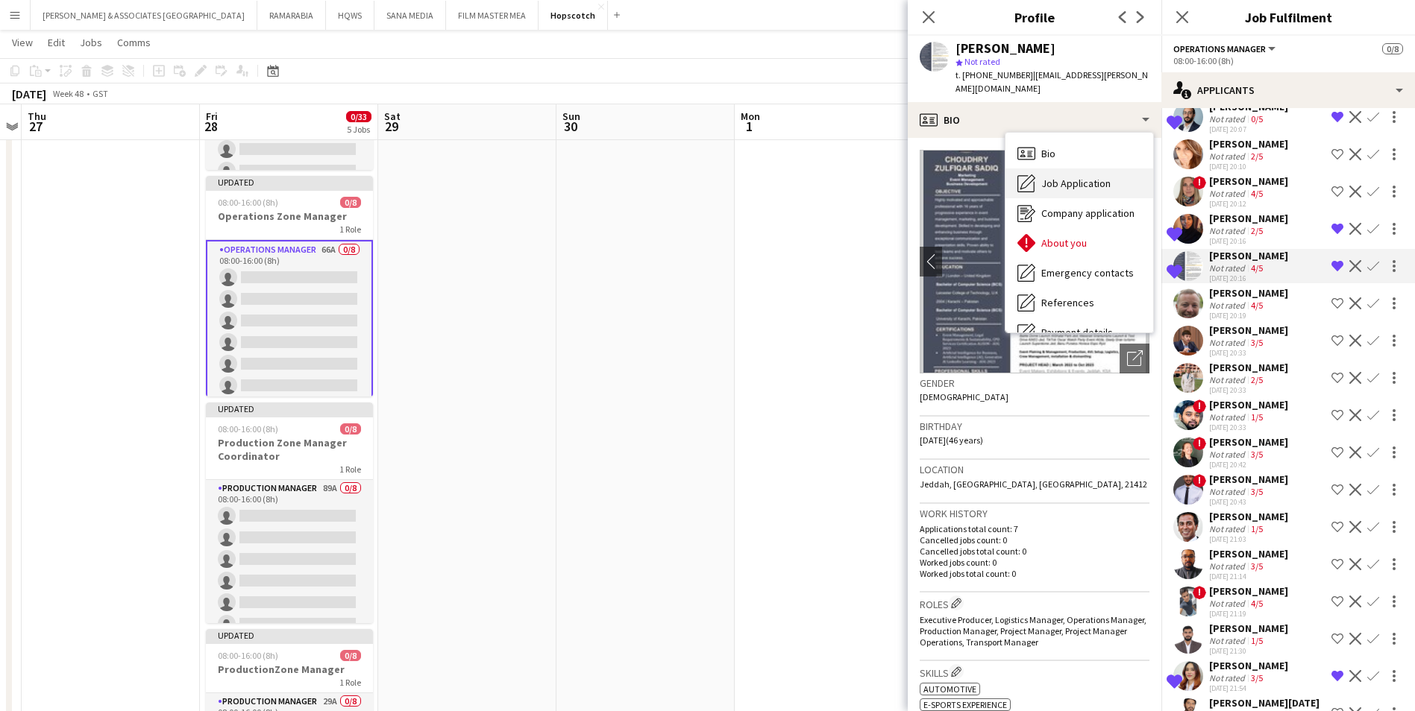
click at [1093, 177] on span "Job Application" at bounding box center [1075, 183] width 69 height 13
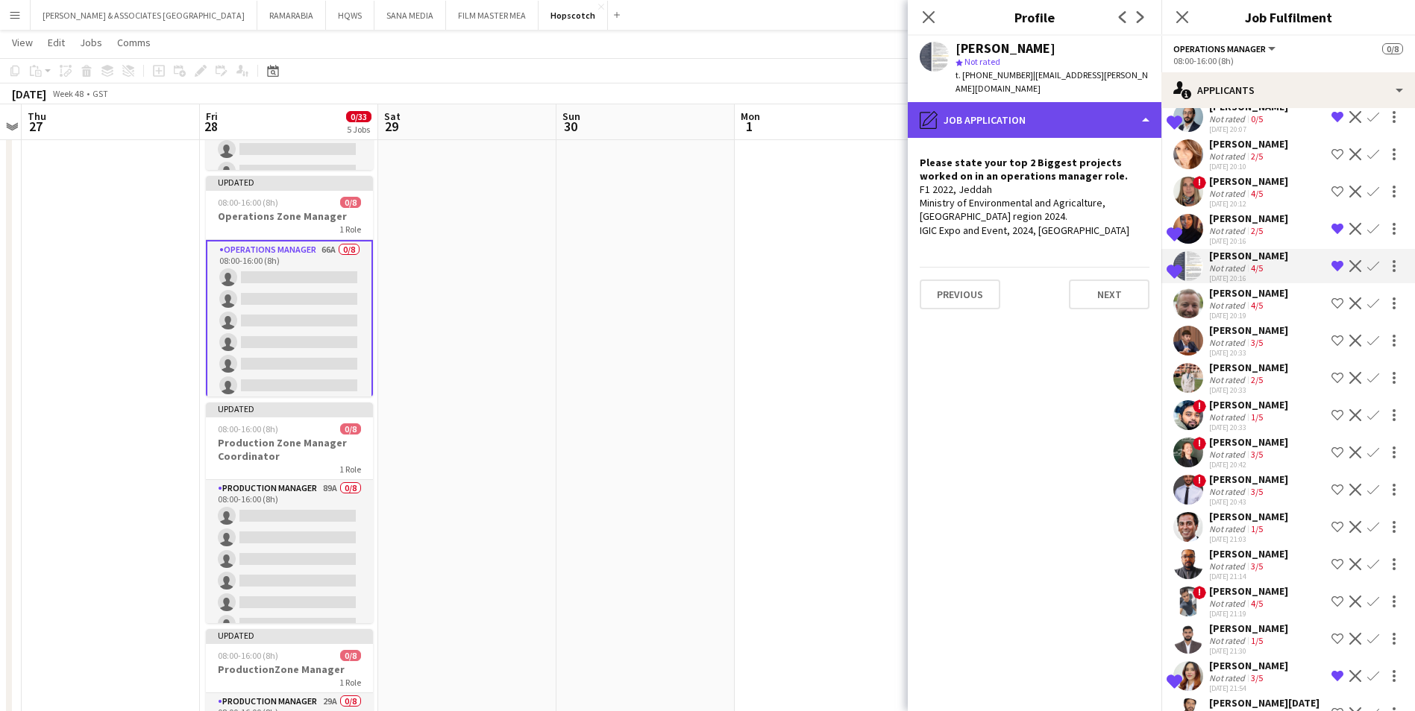
click at [1051, 113] on div "pencil4 Job Application" at bounding box center [1035, 120] width 254 height 36
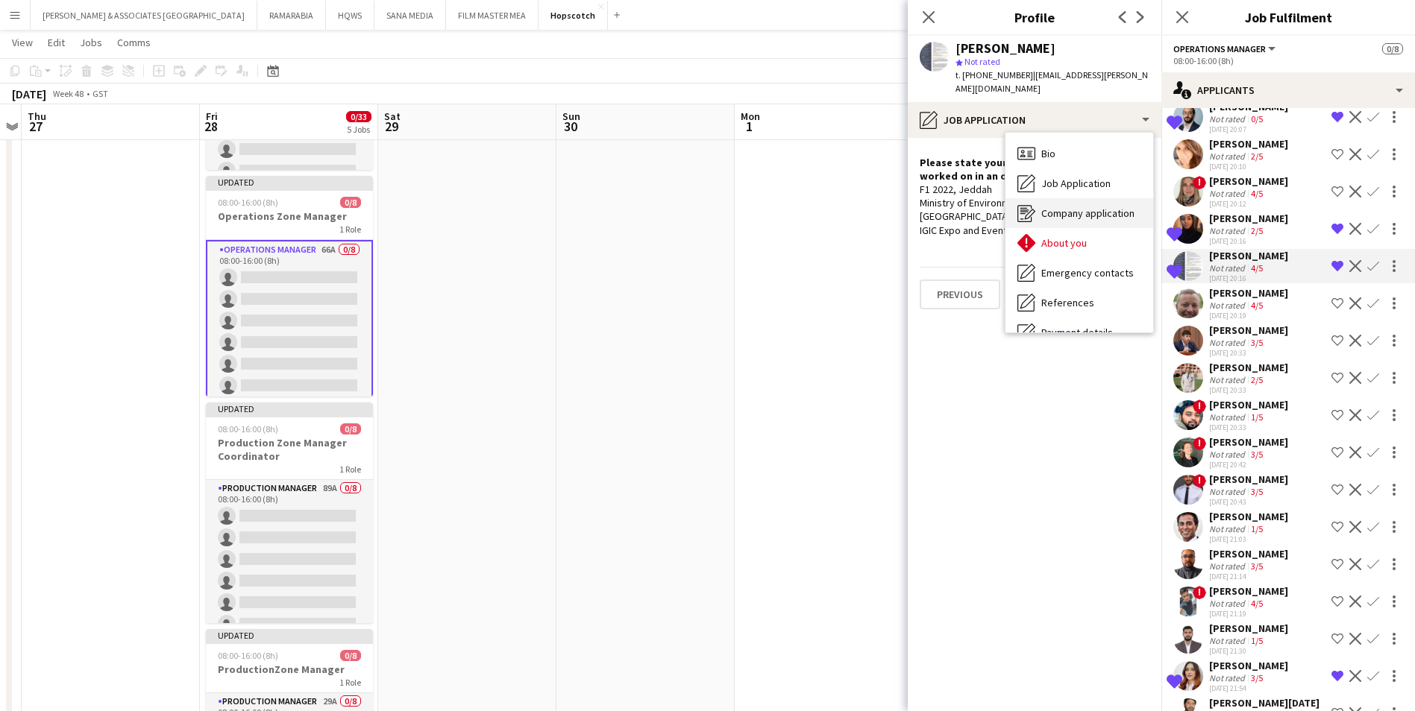
click at [1079, 209] on div "Company application Company application" at bounding box center [1079, 213] width 148 height 30
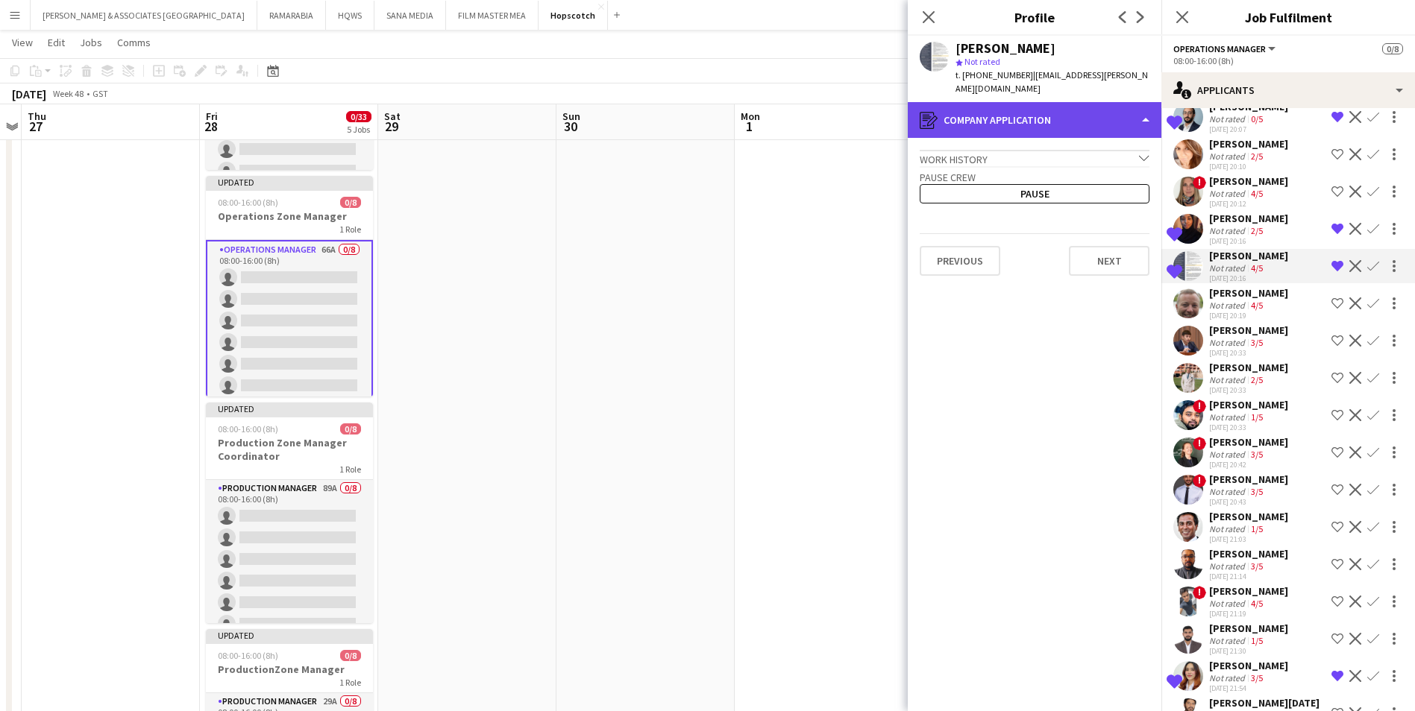
click at [1009, 113] on div "register Company application" at bounding box center [1035, 120] width 254 height 36
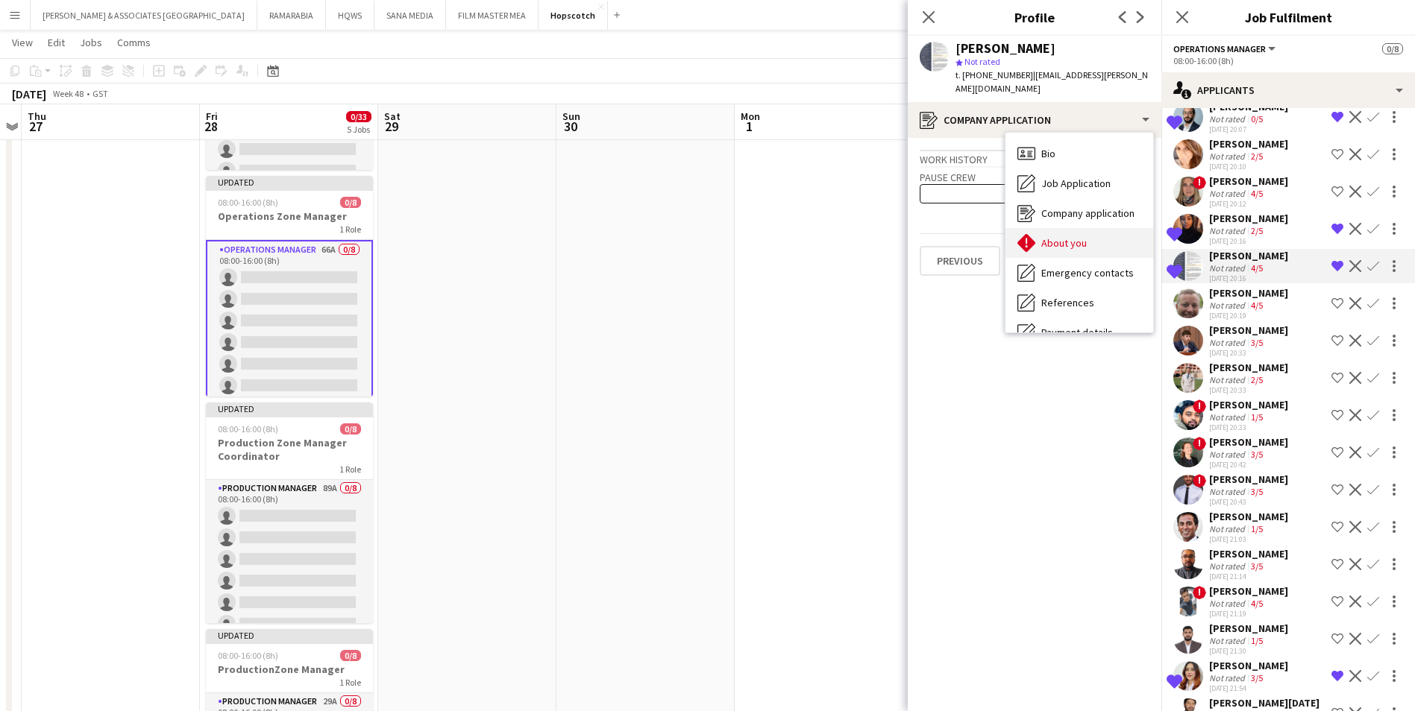
click at [1057, 236] on span "About you" at bounding box center [1063, 242] width 45 height 13
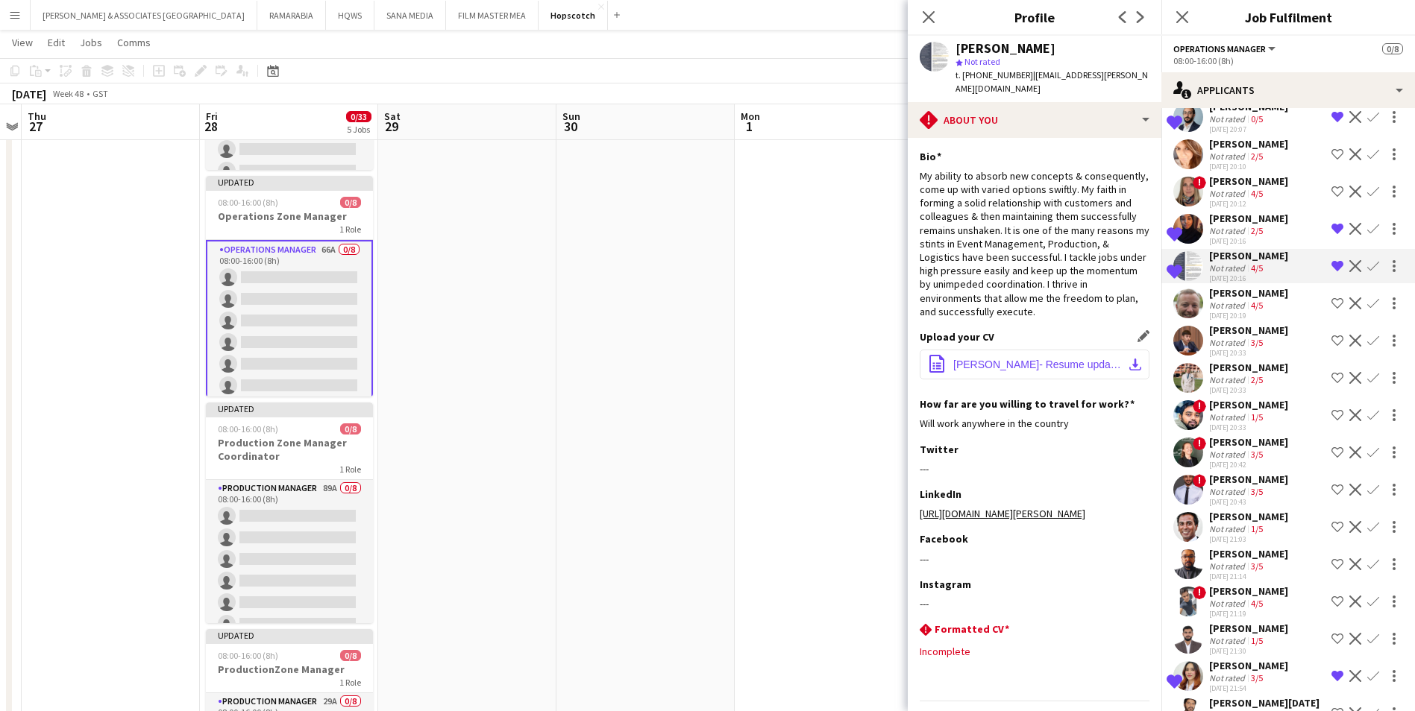
click at [1027, 361] on button "office-file-sheet [PERSON_NAME]- Resume updated oct-25_251005_095511.pdf downlo…" at bounding box center [1034, 365] width 230 height 30
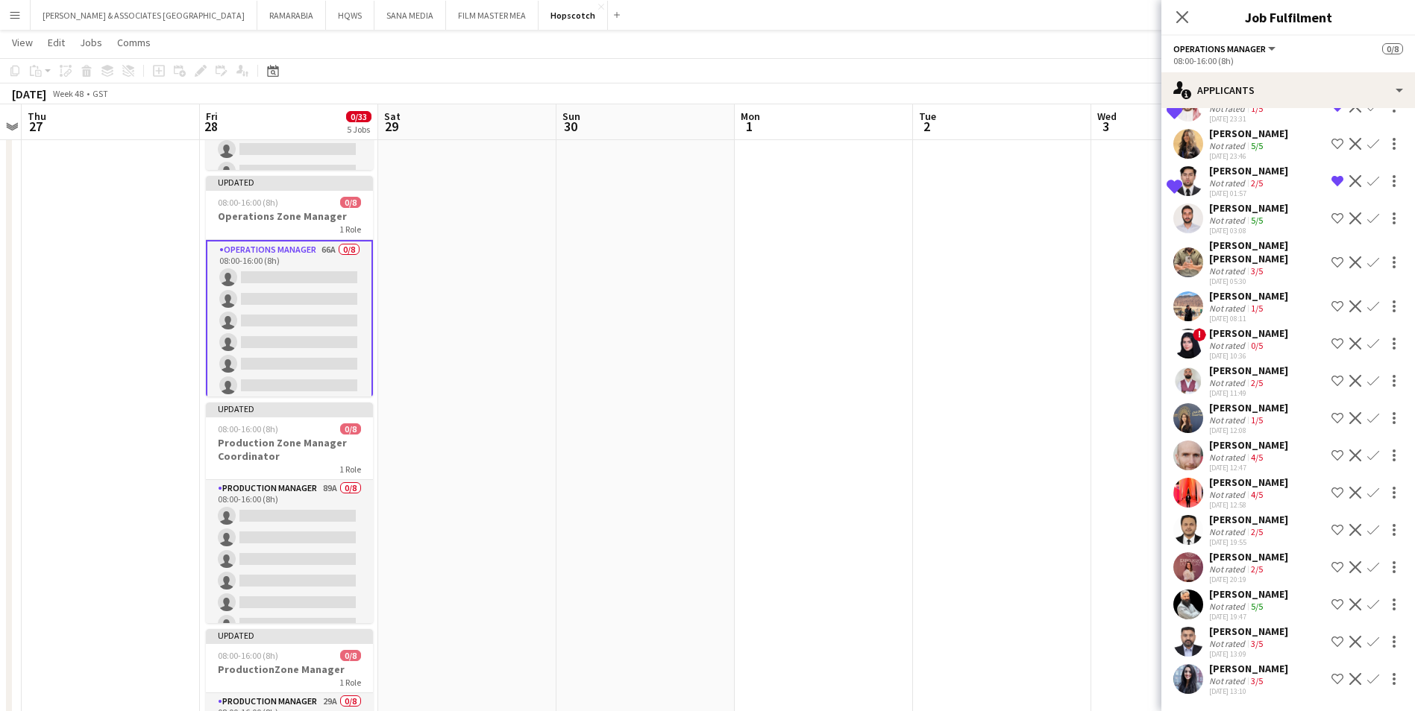
scroll to position [2008, 0]
click at [1268, 253] on div "[PERSON_NAME] [PERSON_NAME]" at bounding box center [1267, 252] width 116 height 27
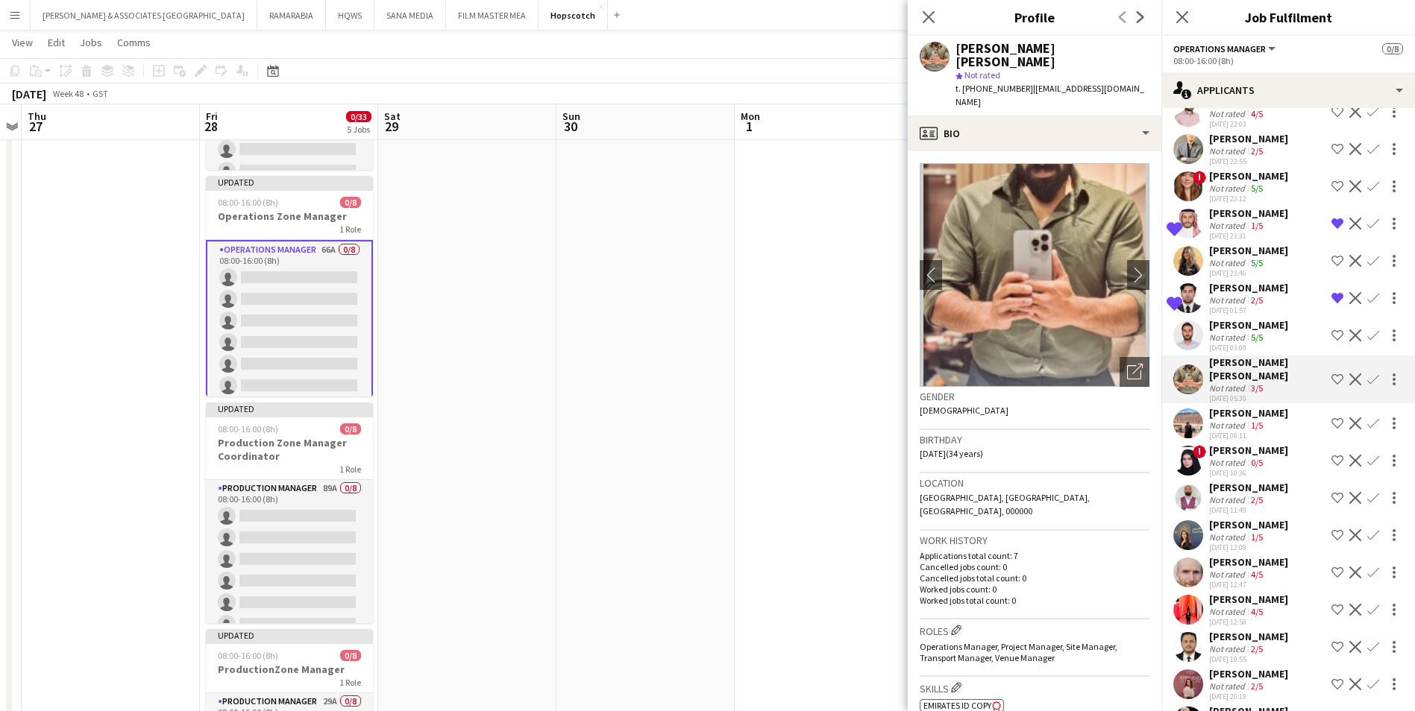
scroll to position [1859, 0]
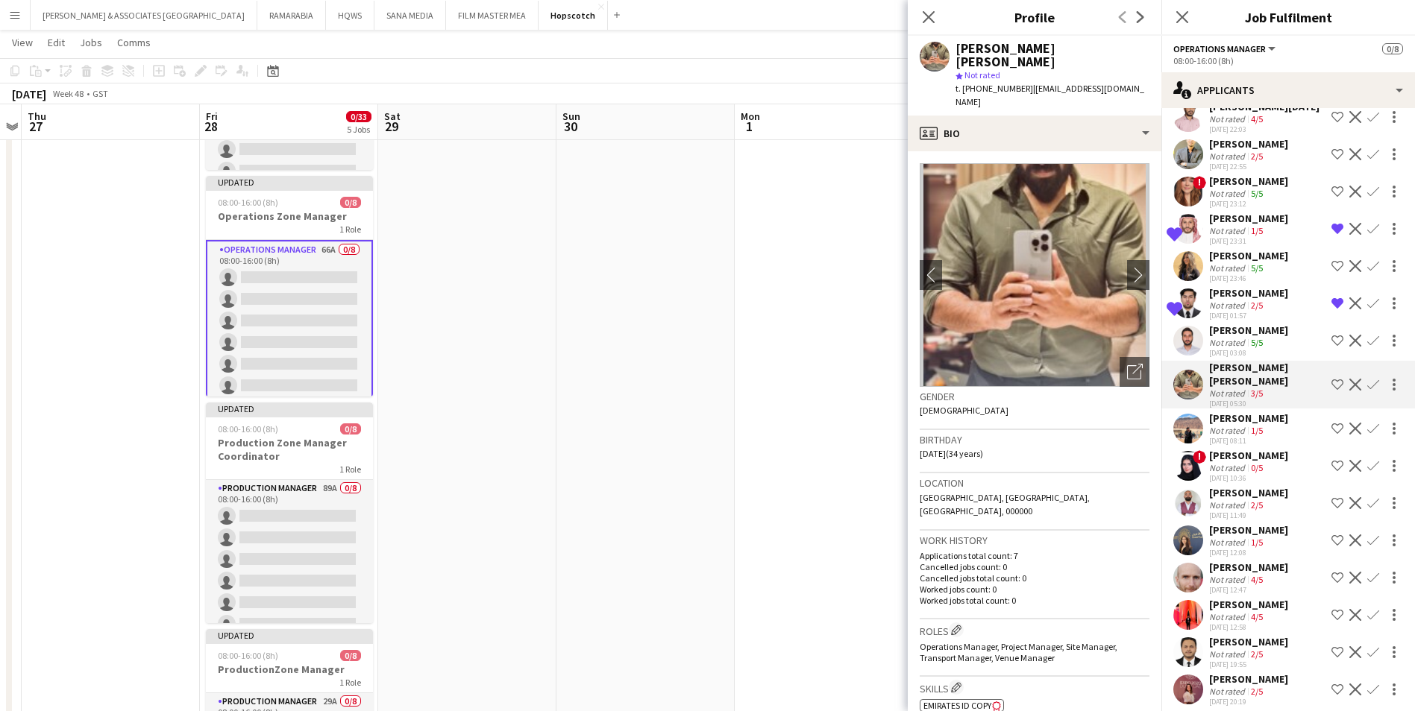
click at [1229, 300] on div "[PERSON_NAME]" at bounding box center [1248, 292] width 79 height 13
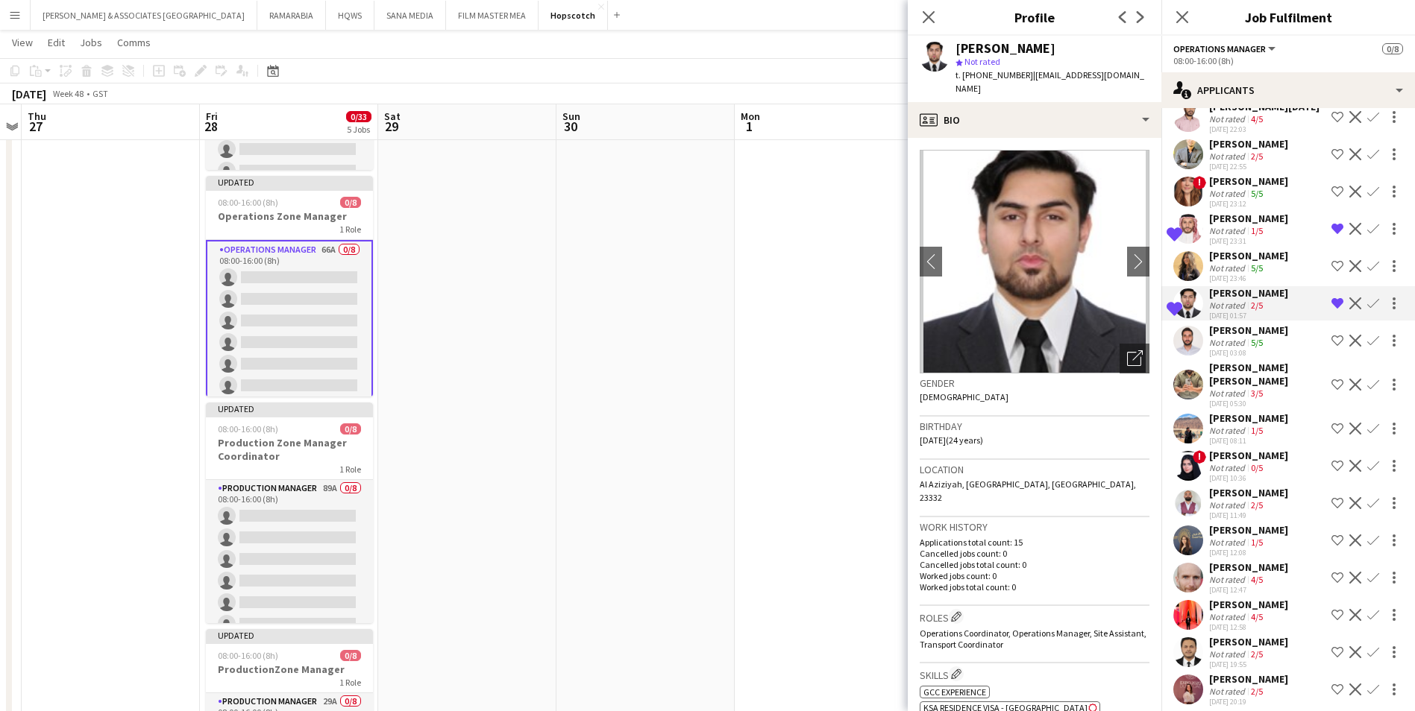
scroll to position [1785, 0]
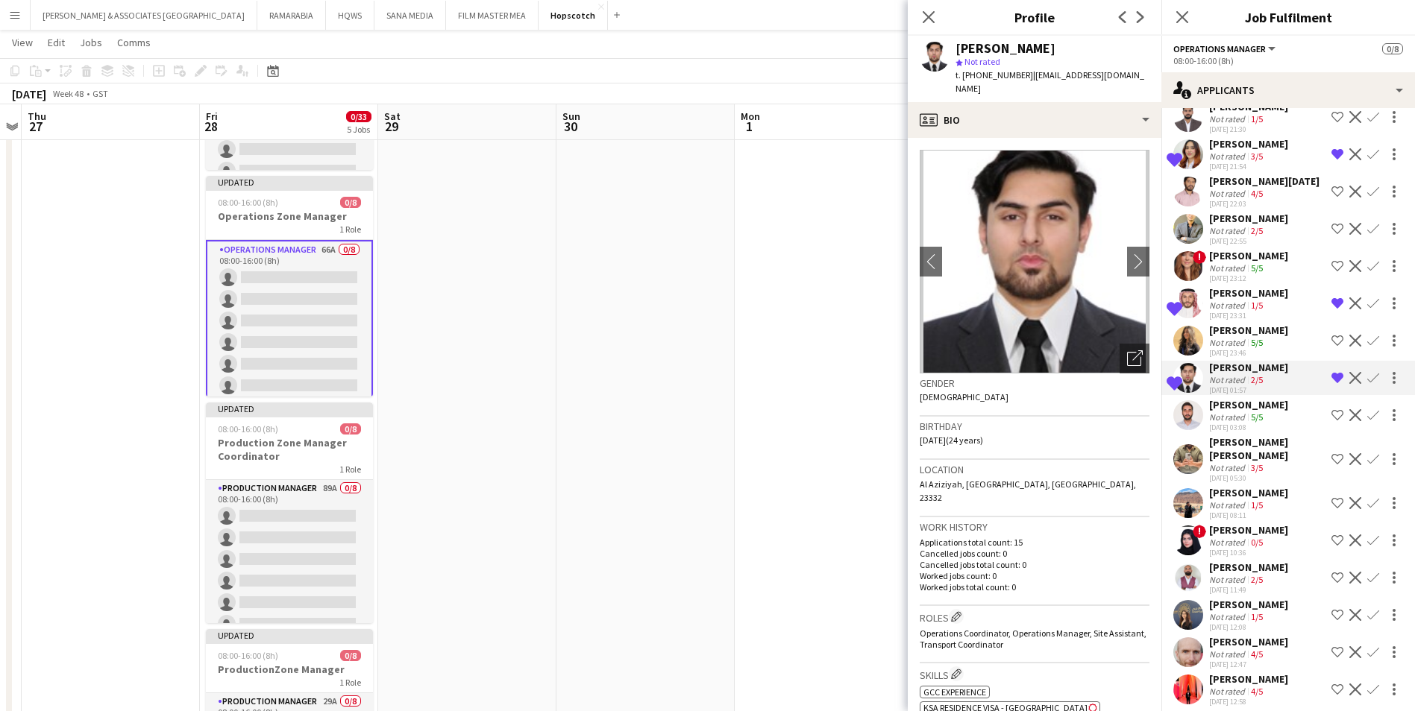
click at [16, 10] on app-icon "Menu" at bounding box center [15, 15] width 12 height 12
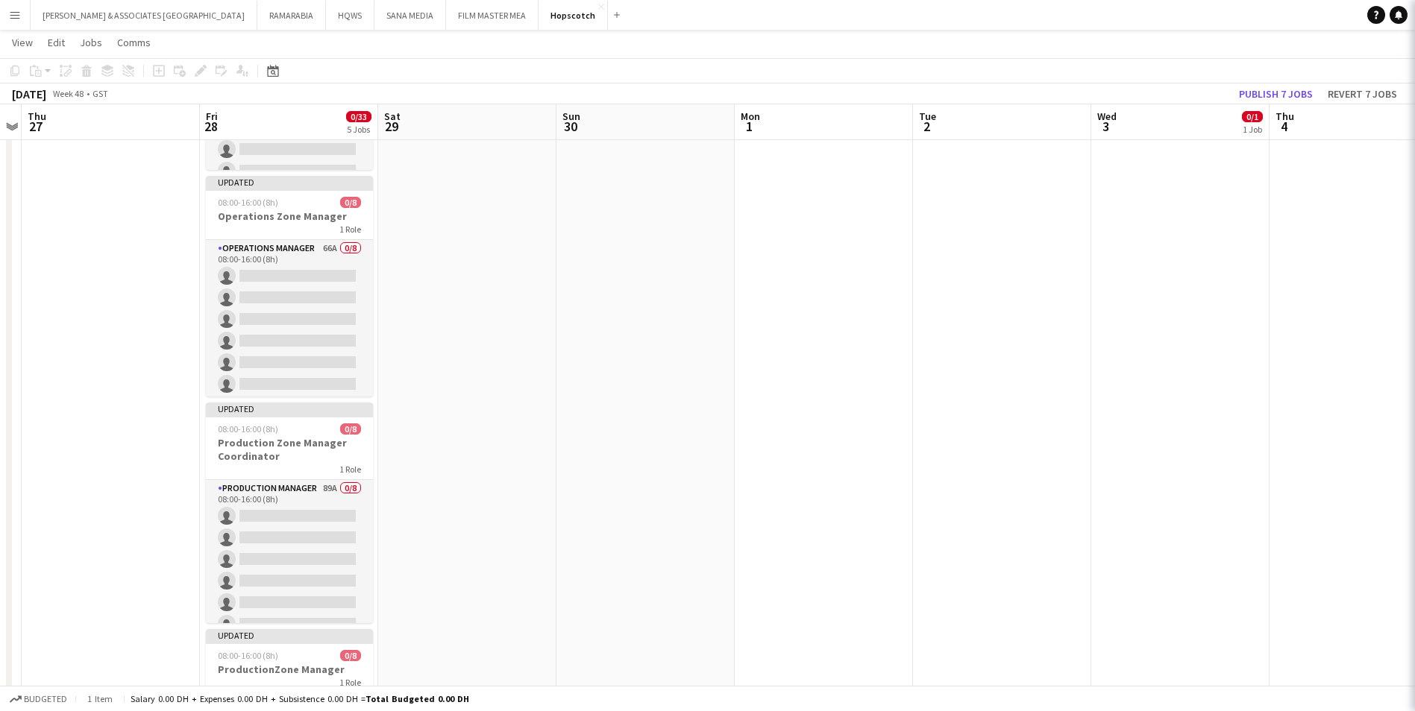
scroll to position [0, 0]
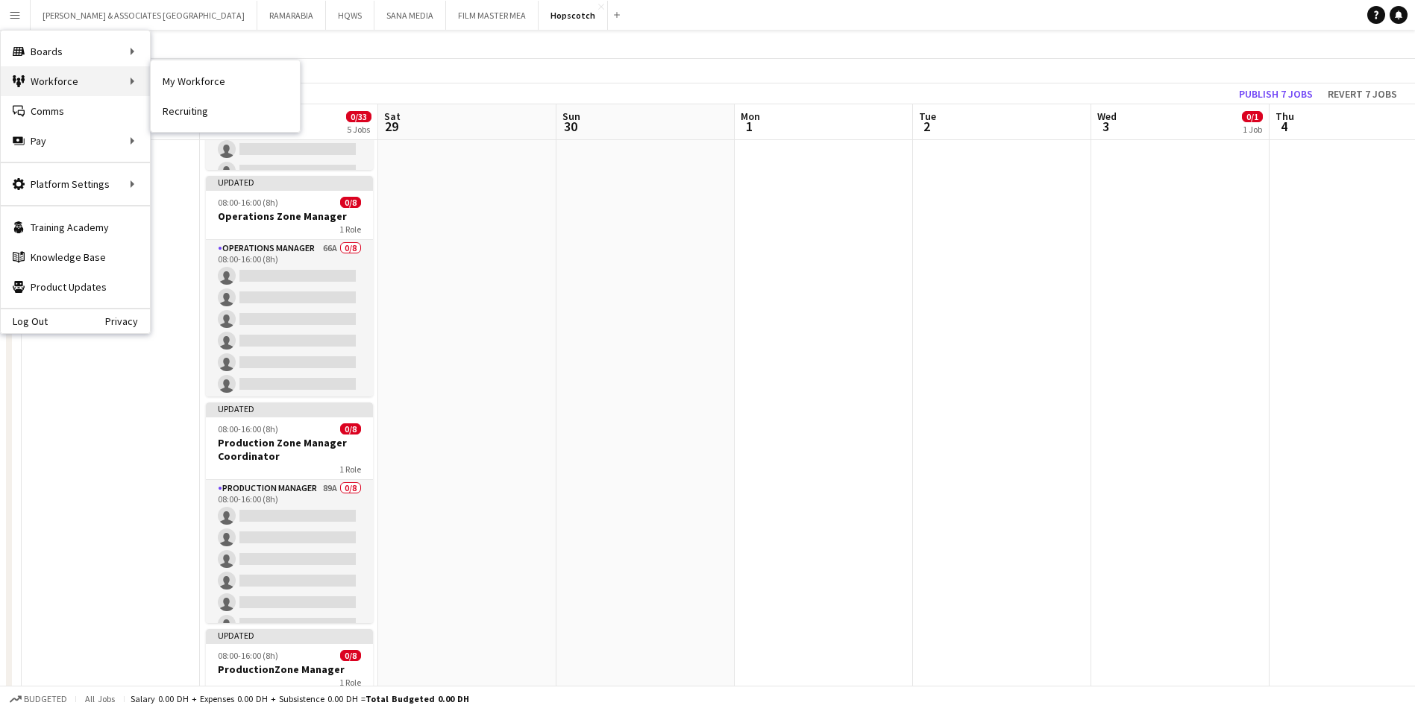
click at [85, 92] on div "Workforce Workforce" at bounding box center [75, 81] width 149 height 30
click at [181, 81] on link "My Workforce" at bounding box center [225, 81] width 149 height 30
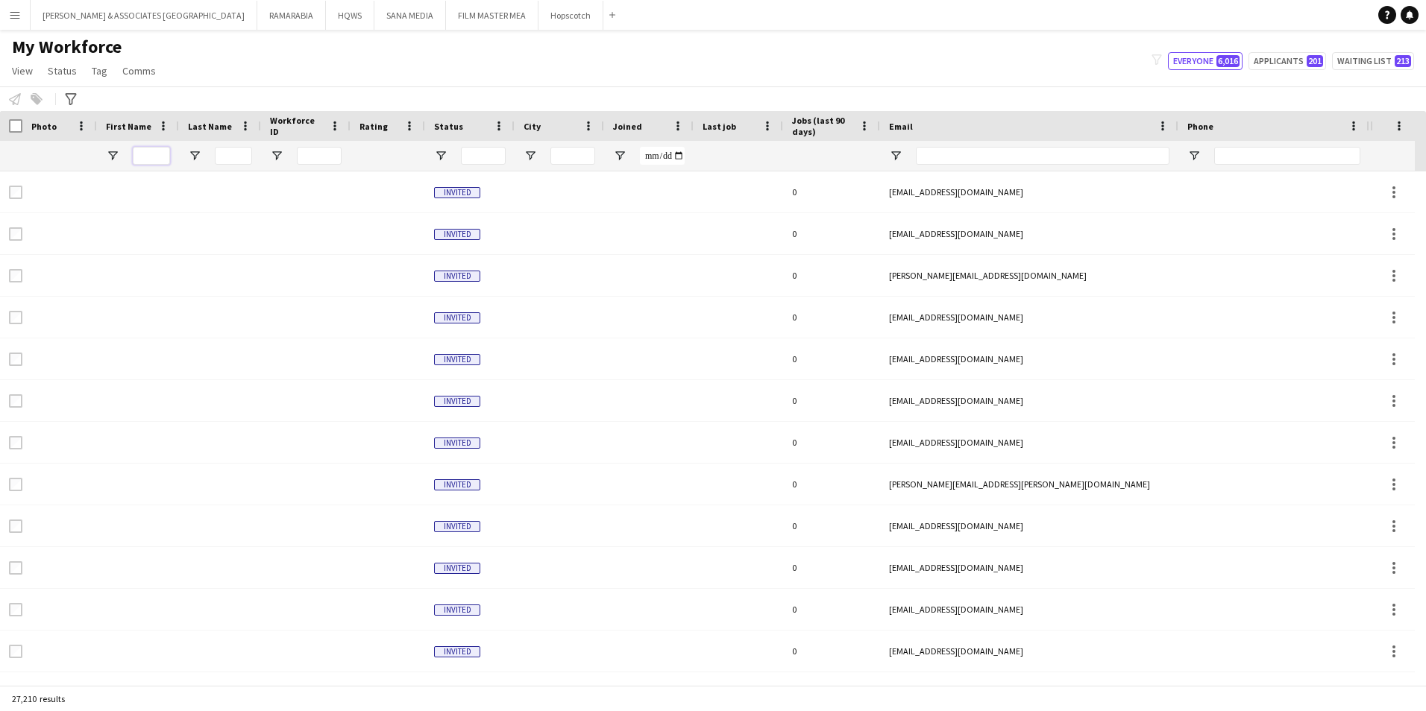
click at [152, 155] on input "First Name Filter Input" at bounding box center [151, 156] width 37 height 18
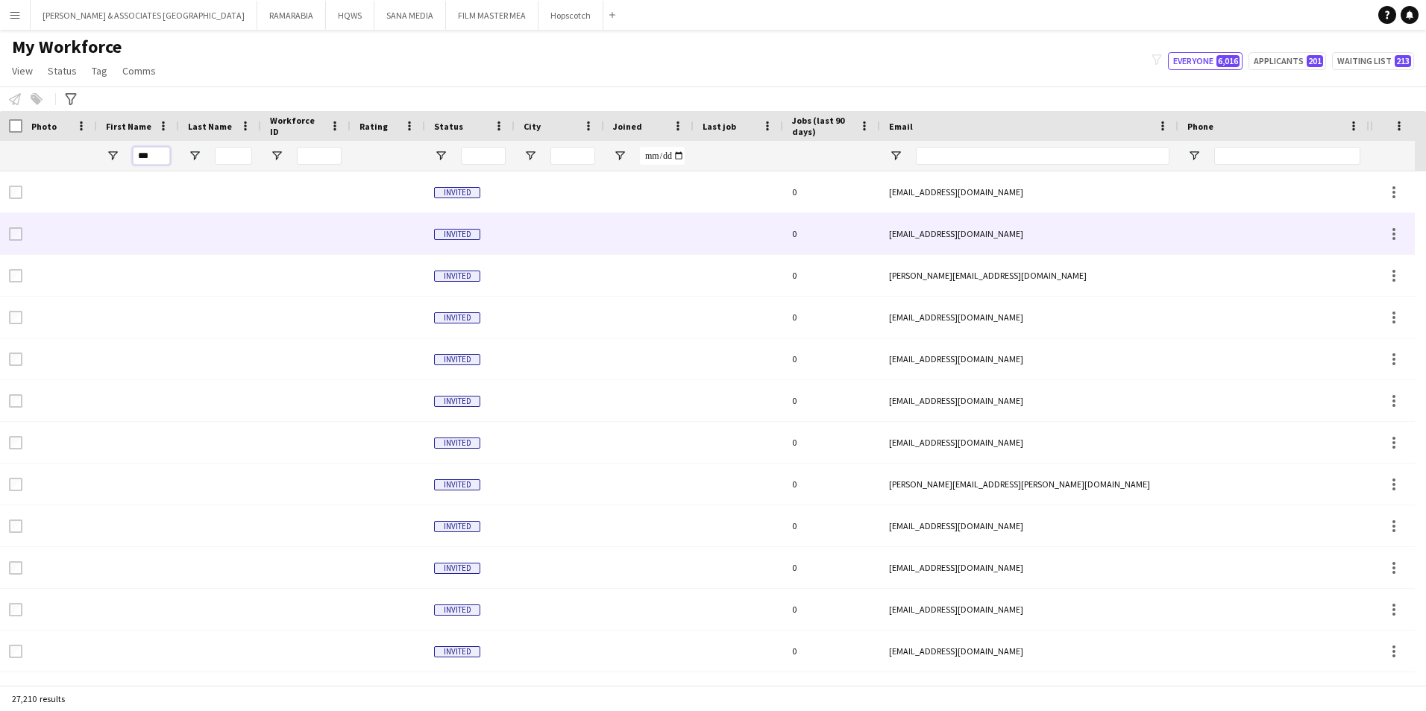
type input "****"
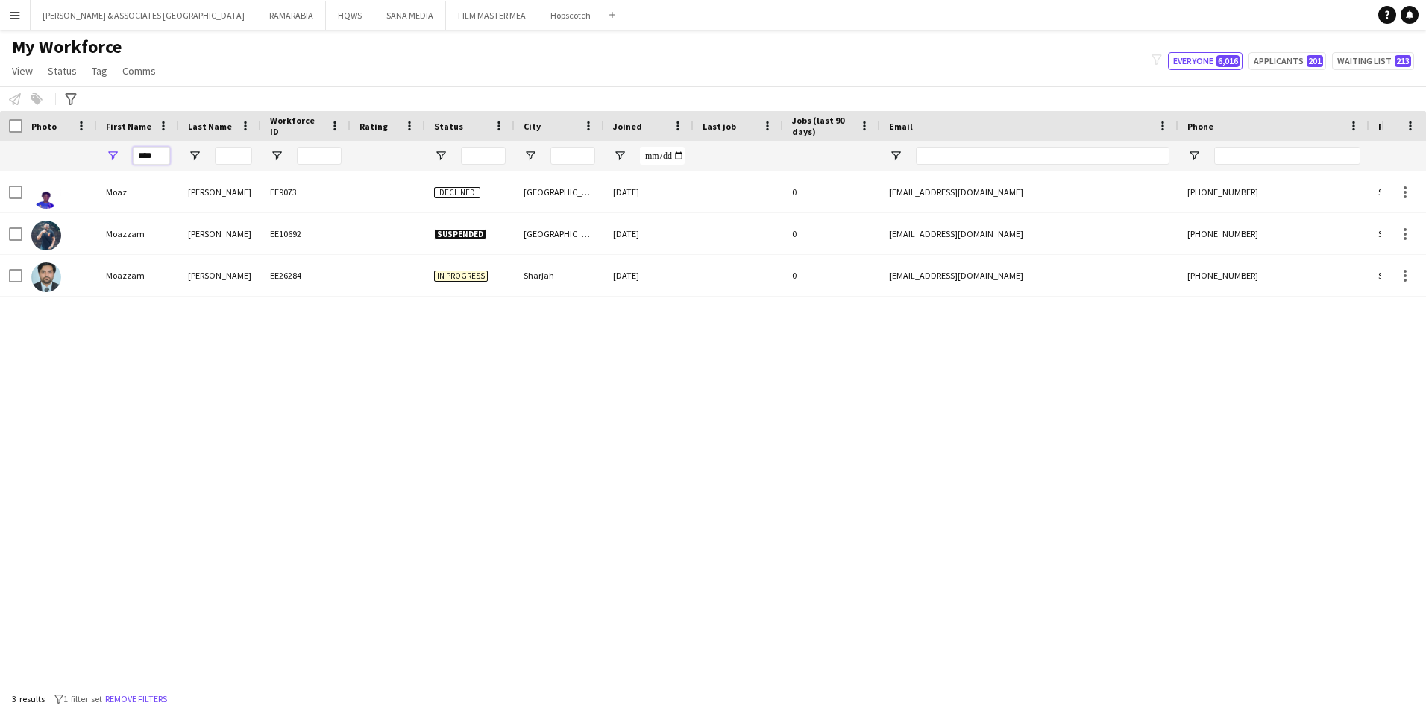
drag, startPoint x: 164, startPoint y: 156, endPoint x: 82, endPoint y: 161, distance: 82.2
click at [82, 161] on div "****" at bounding box center [808, 156] width 1617 height 30
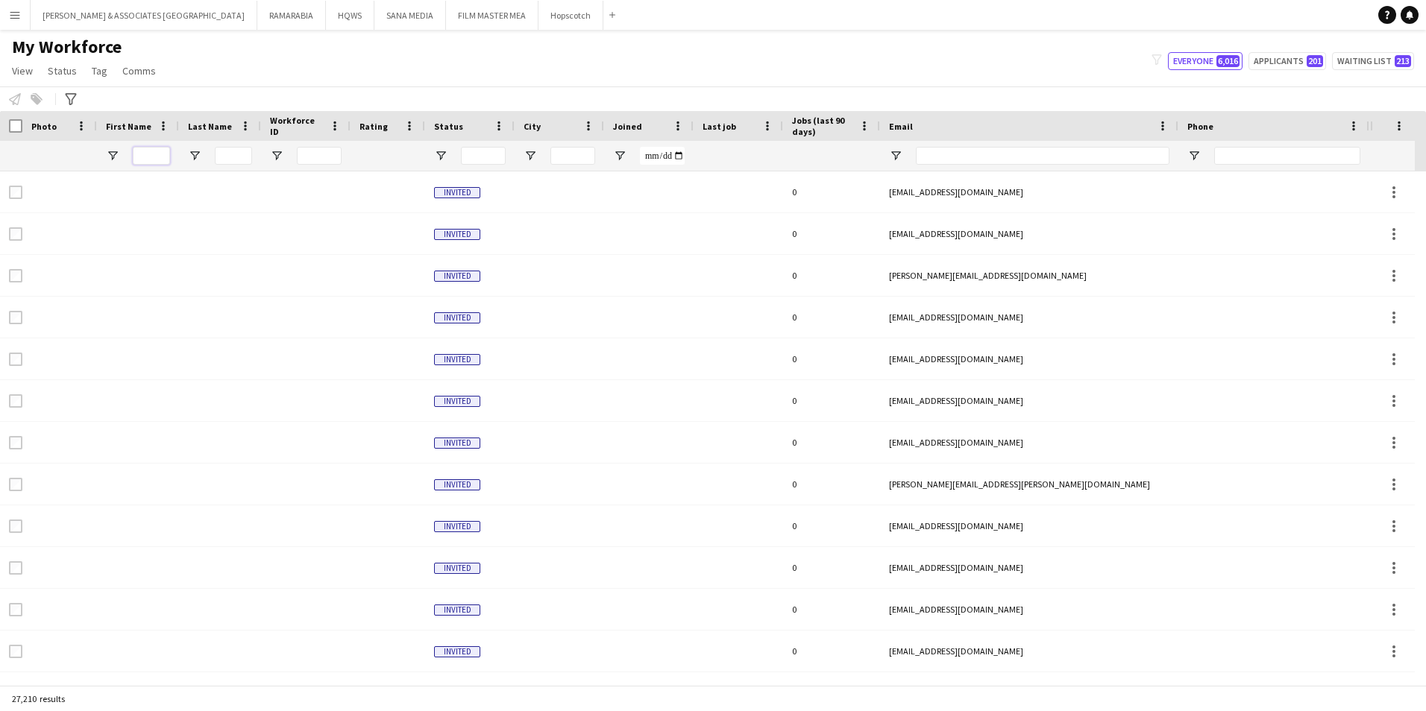
click at [154, 154] on input "First Name Filter Input" at bounding box center [151, 156] width 37 height 18
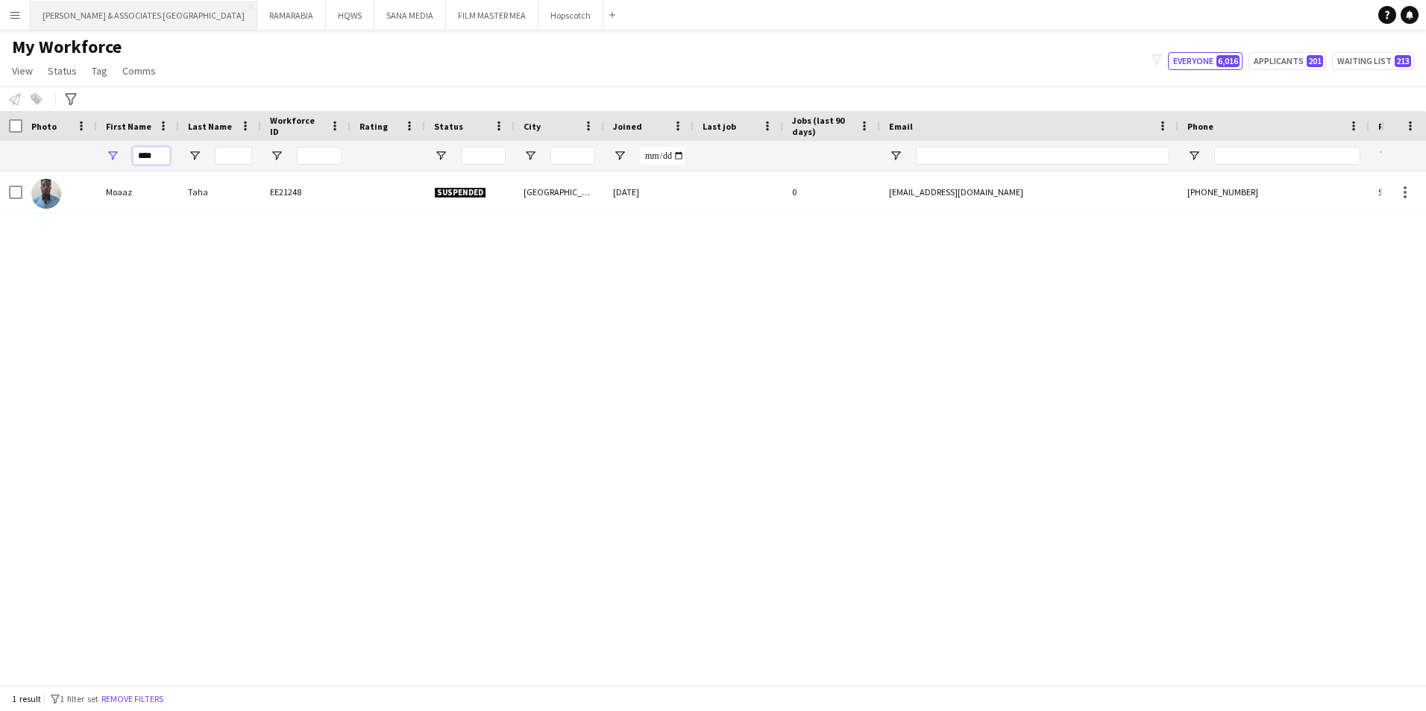
type input "*****"
drag, startPoint x: 165, startPoint y: 157, endPoint x: 71, endPoint y: 131, distance: 97.5
click at [71, 156] on div "*****" at bounding box center [808, 156] width 1617 height 30
